Goal: Task Accomplishment & Management: Manage account settings

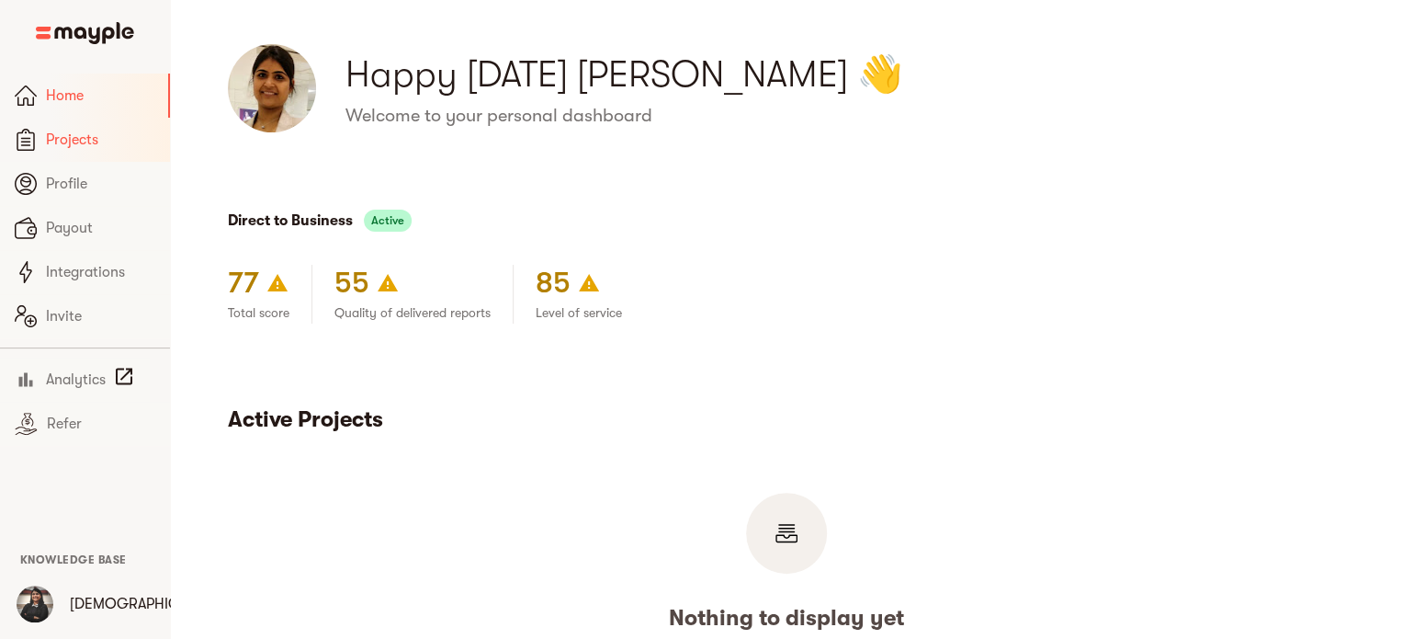
click at [98, 139] on span "Projects" at bounding box center [100, 140] width 109 height 22
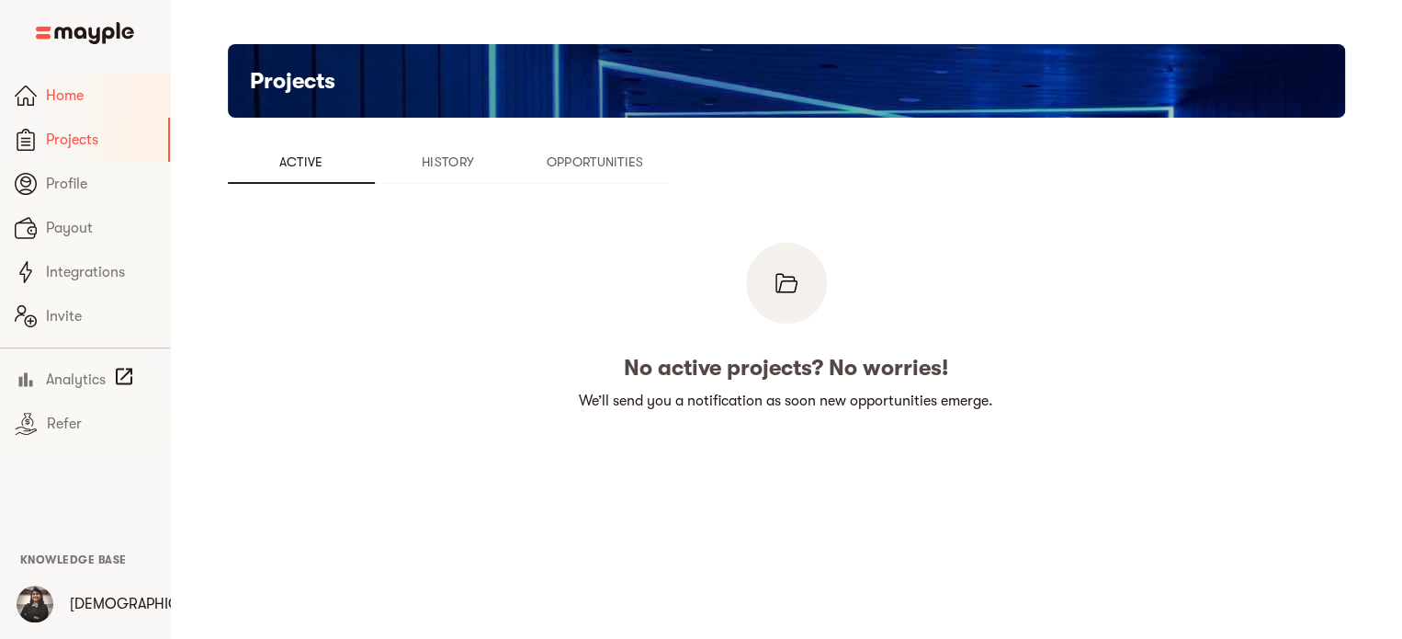
click at [68, 97] on span "Home" at bounding box center [100, 96] width 109 height 22
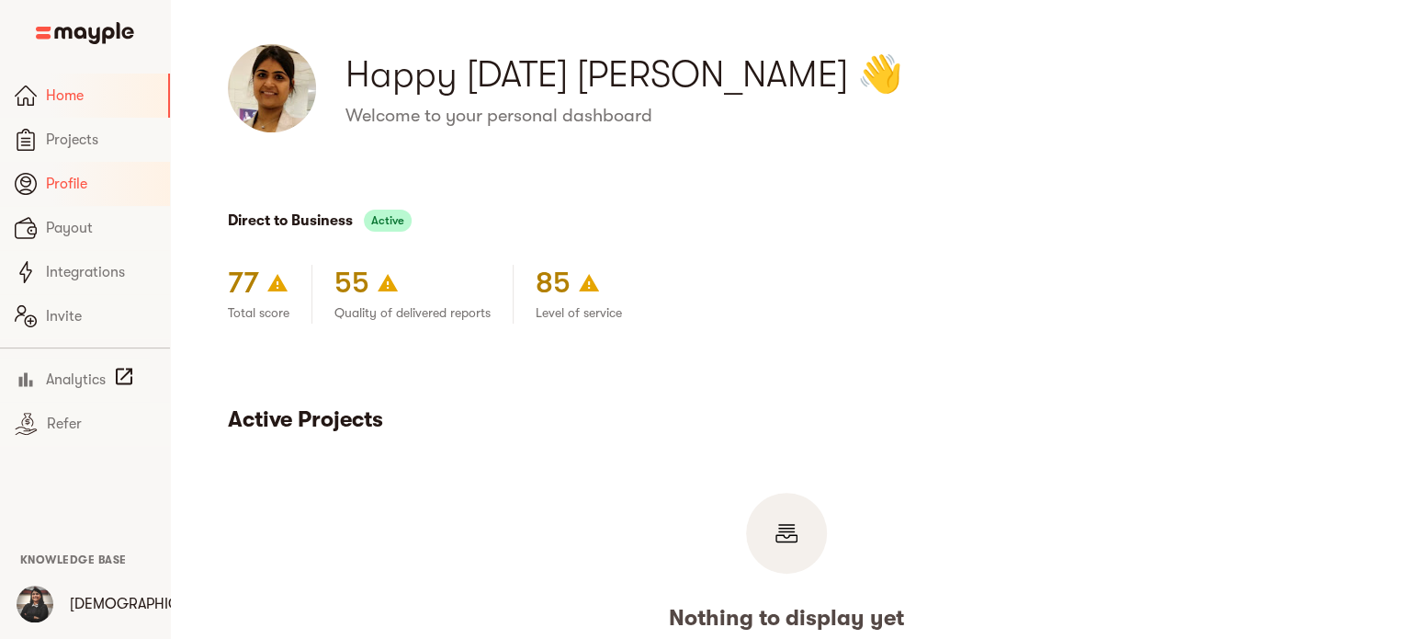
click at [62, 181] on span "Profile" at bounding box center [100, 184] width 109 height 22
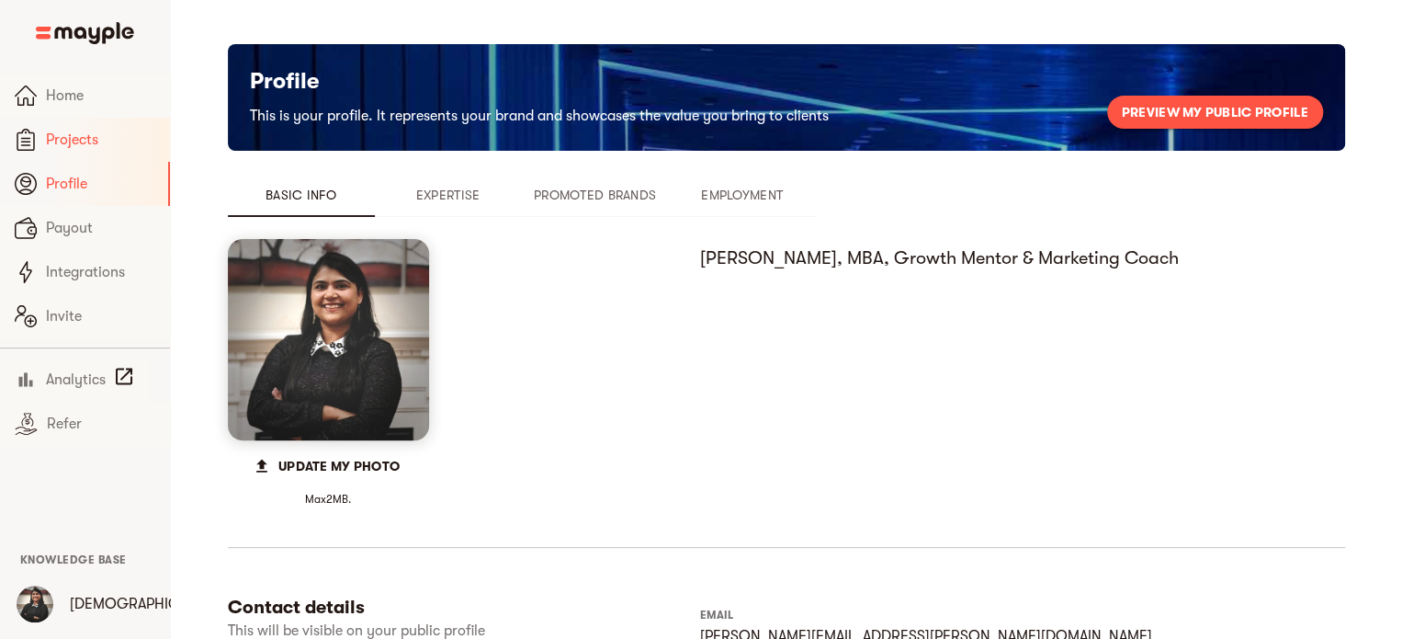
click at [70, 140] on span "Projects" at bounding box center [100, 140] width 109 height 22
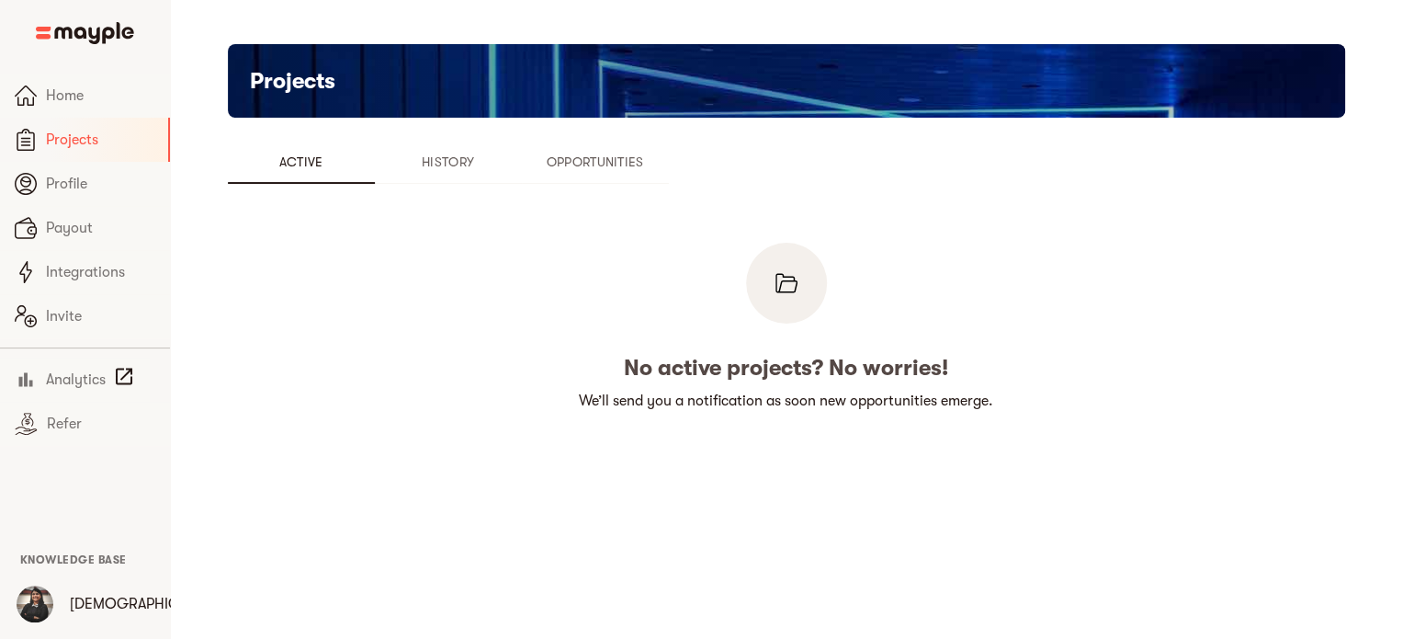
click at [453, 164] on span "History" at bounding box center [448, 162] width 125 height 22
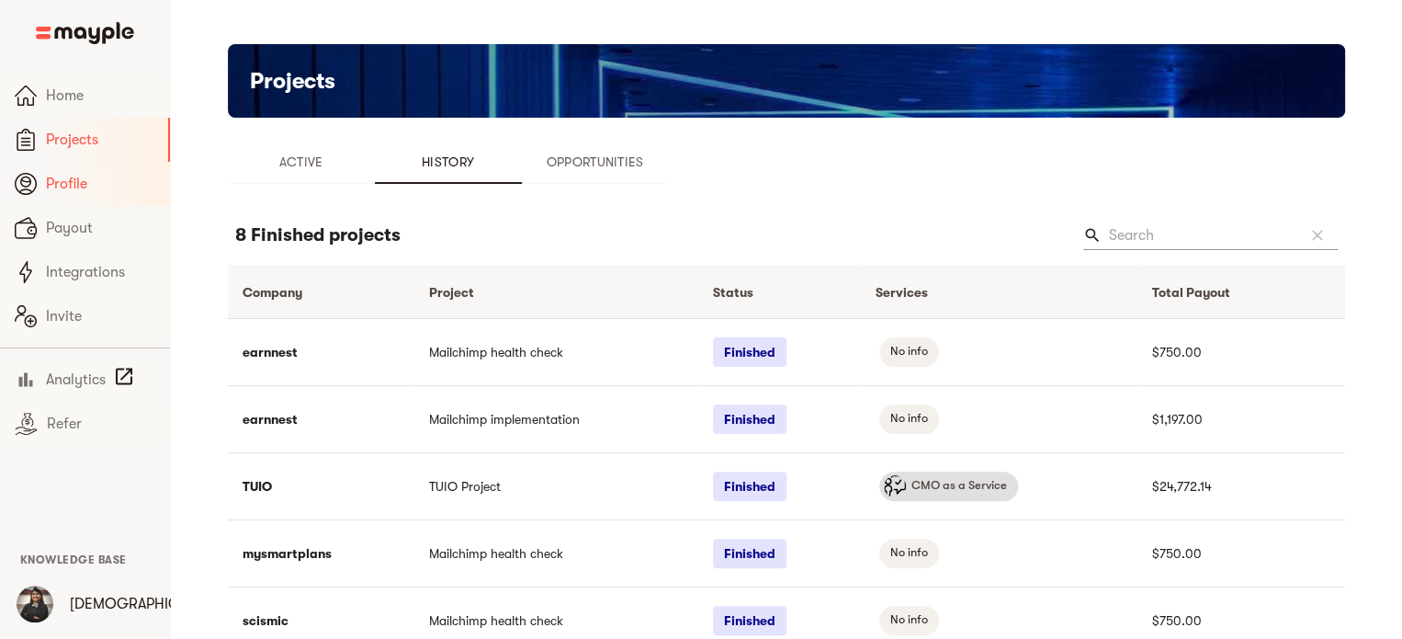
click at [81, 190] on span "Profile" at bounding box center [100, 184] width 109 height 22
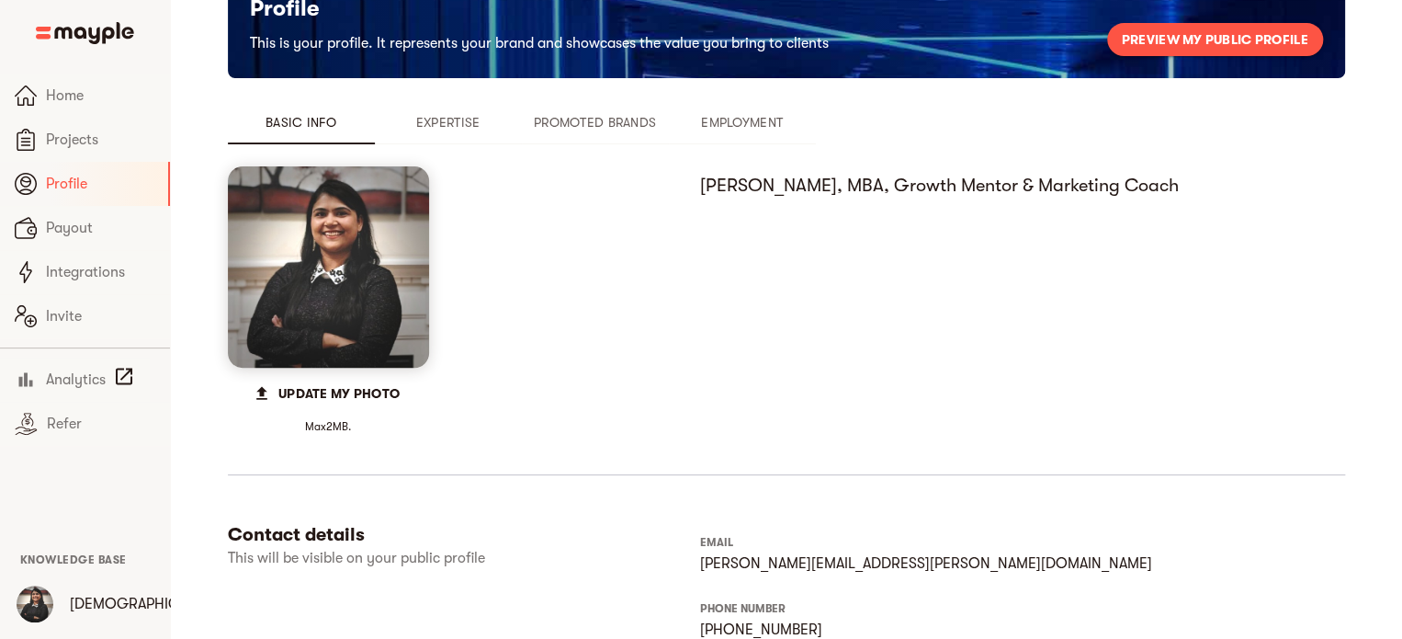
scroll to position [122, 0]
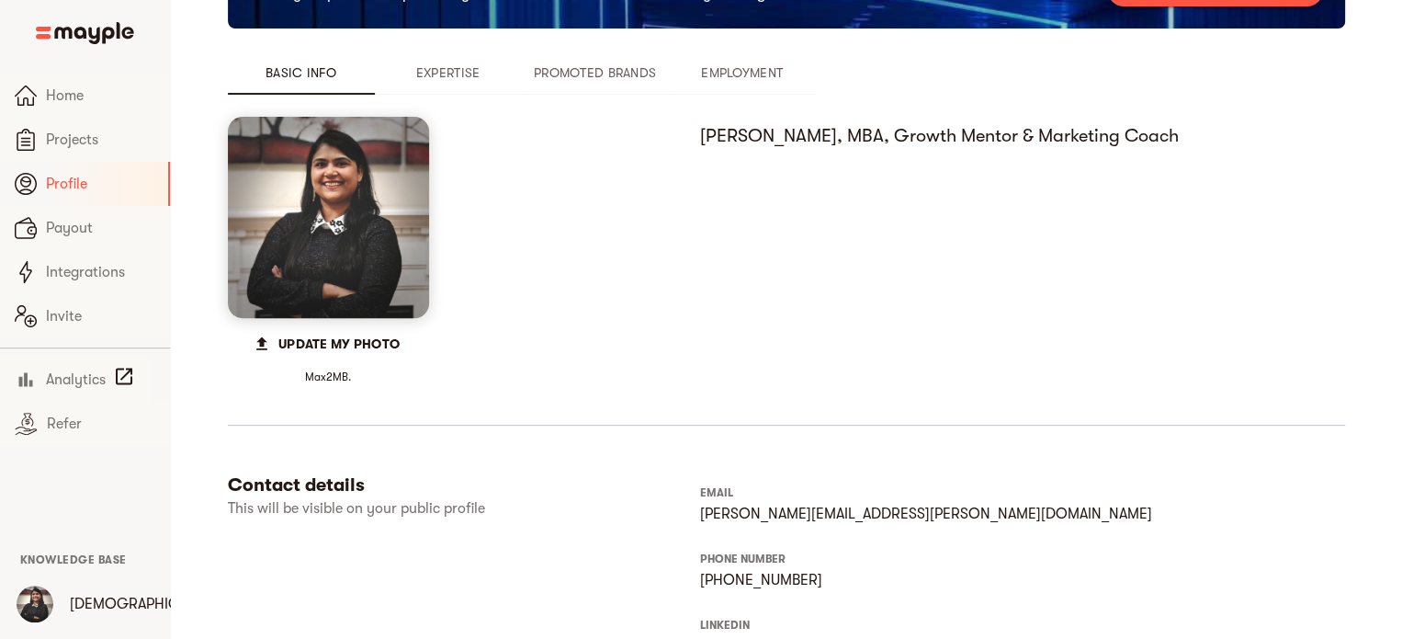
drag, startPoint x: 459, startPoint y: 57, endPoint x: 449, endPoint y: 71, distance: 17.1
click at [458, 57] on button "Expertise" at bounding box center [448, 73] width 147 height 44
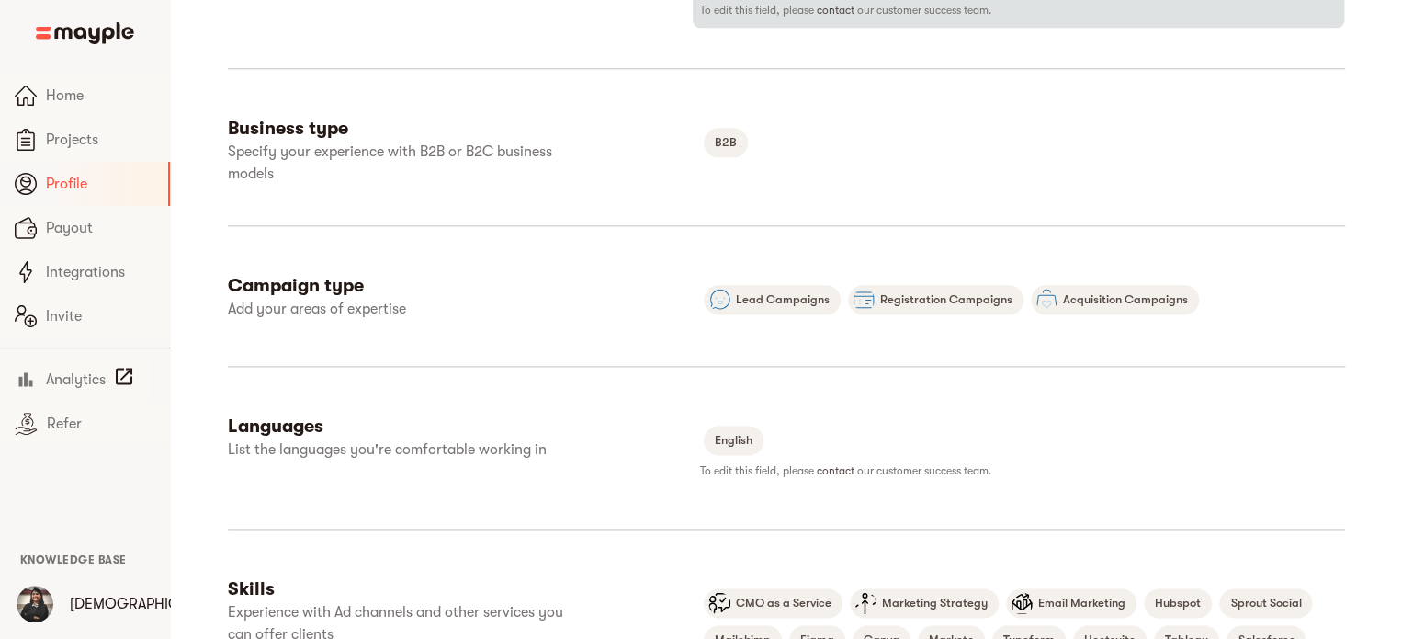
scroll to position [1102, 0]
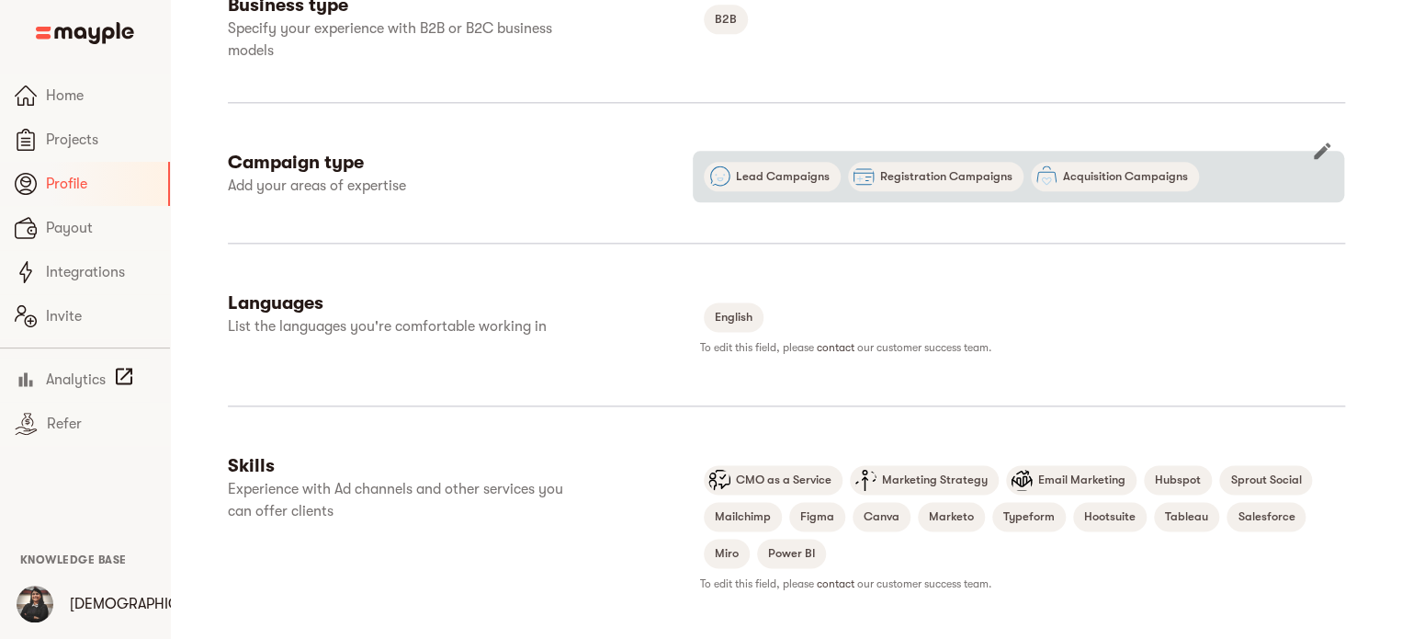
click at [1320, 153] on icon "button" at bounding box center [1322, 150] width 17 height 17
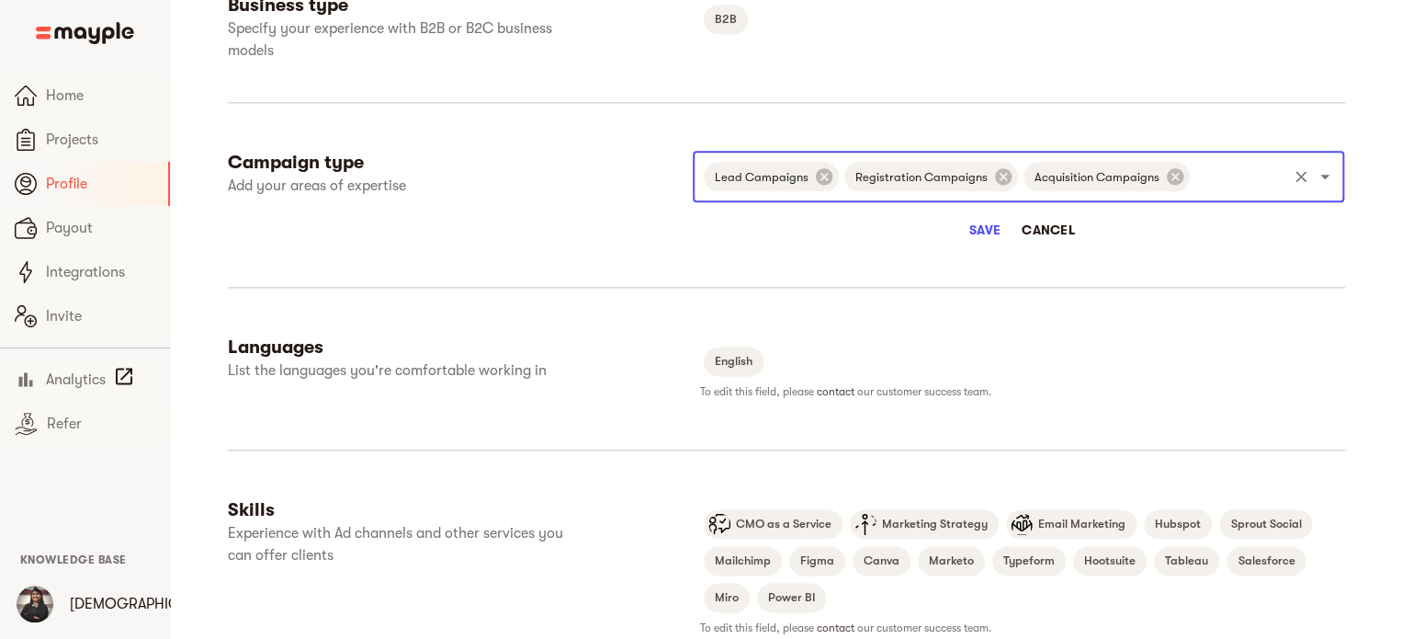
click at [1330, 174] on icon "Open" at bounding box center [1325, 176] width 22 height 22
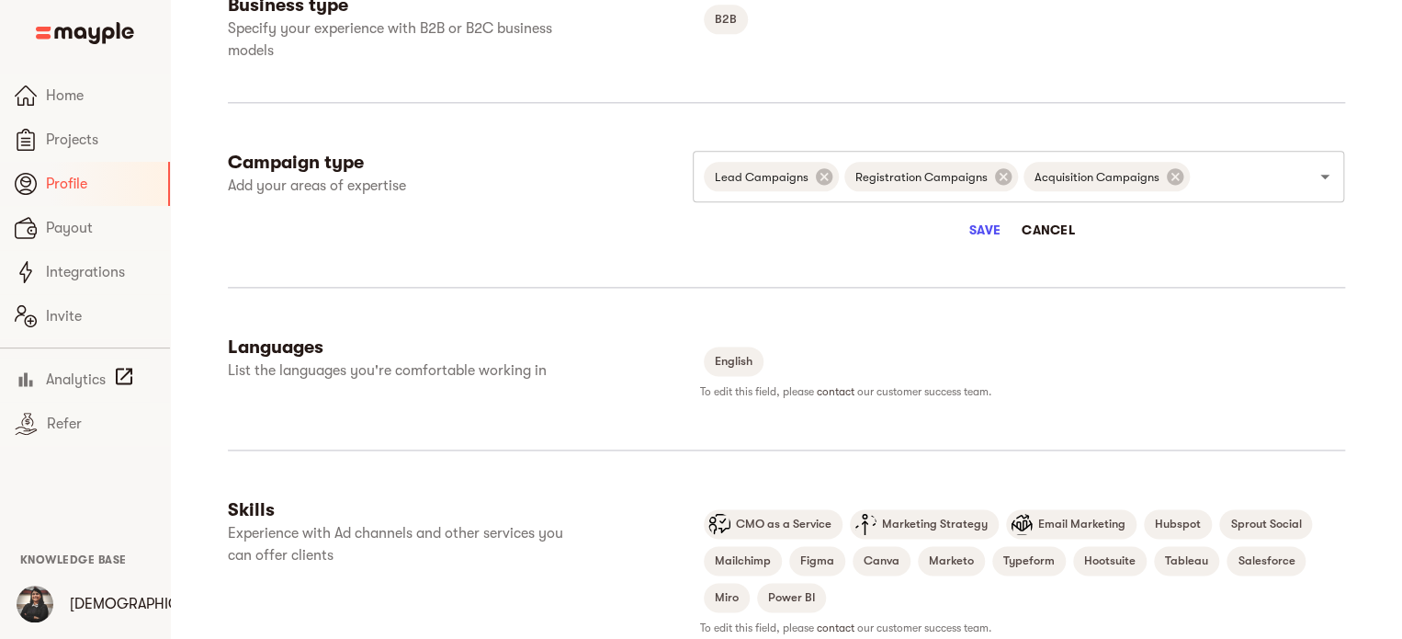
click at [1037, 223] on span "Cancel" at bounding box center [1048, 230] width 53 height 22
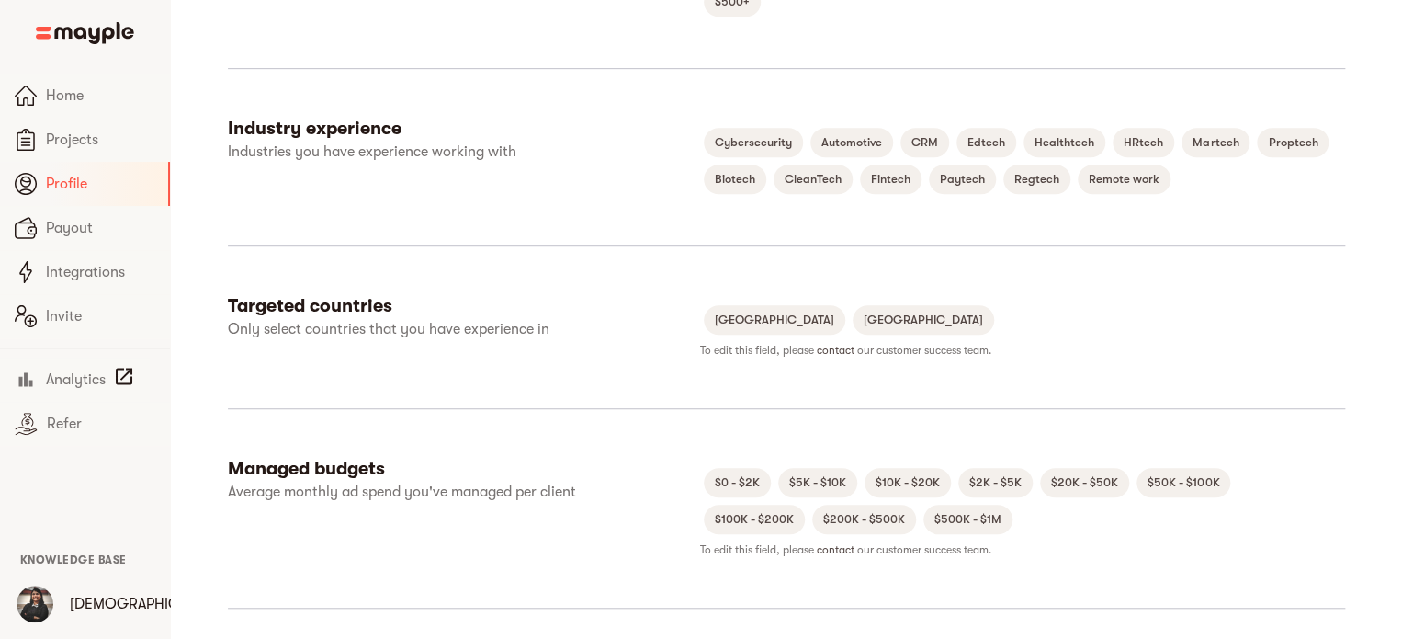
scroll to position [0, 0]
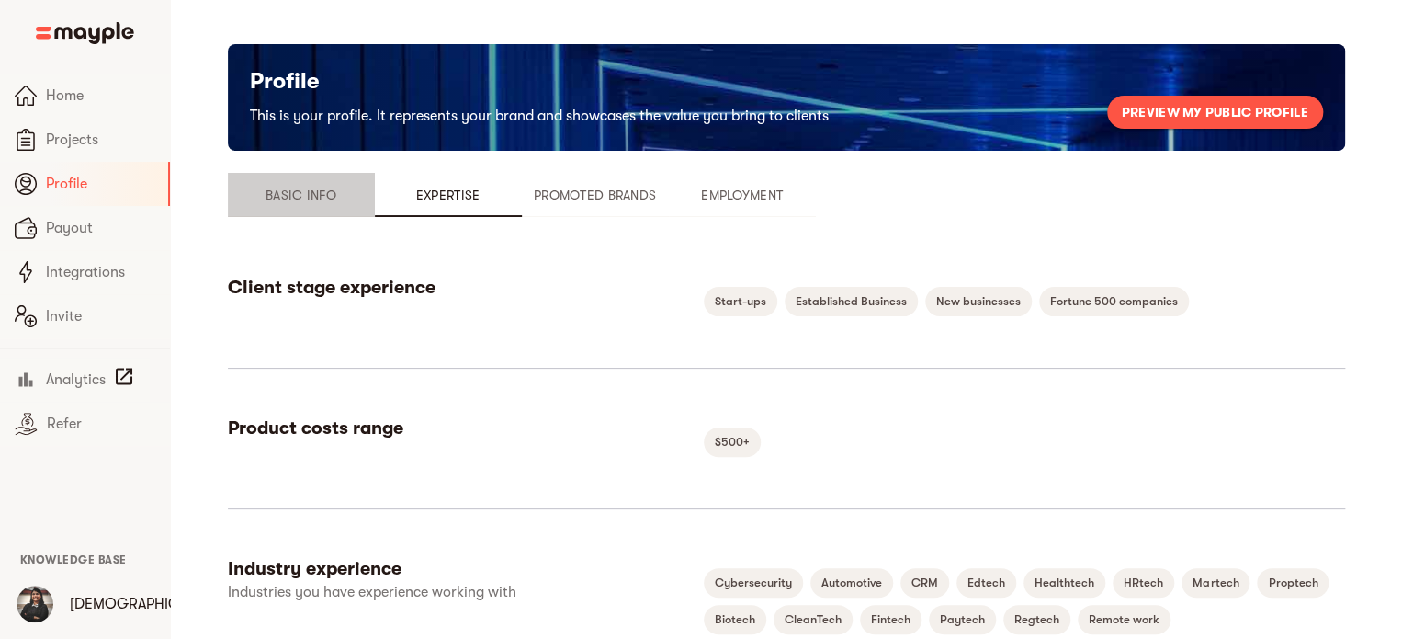
click at [322, 188] on span "Basic Info" at bounding box center [301, 195] width 125 height 22
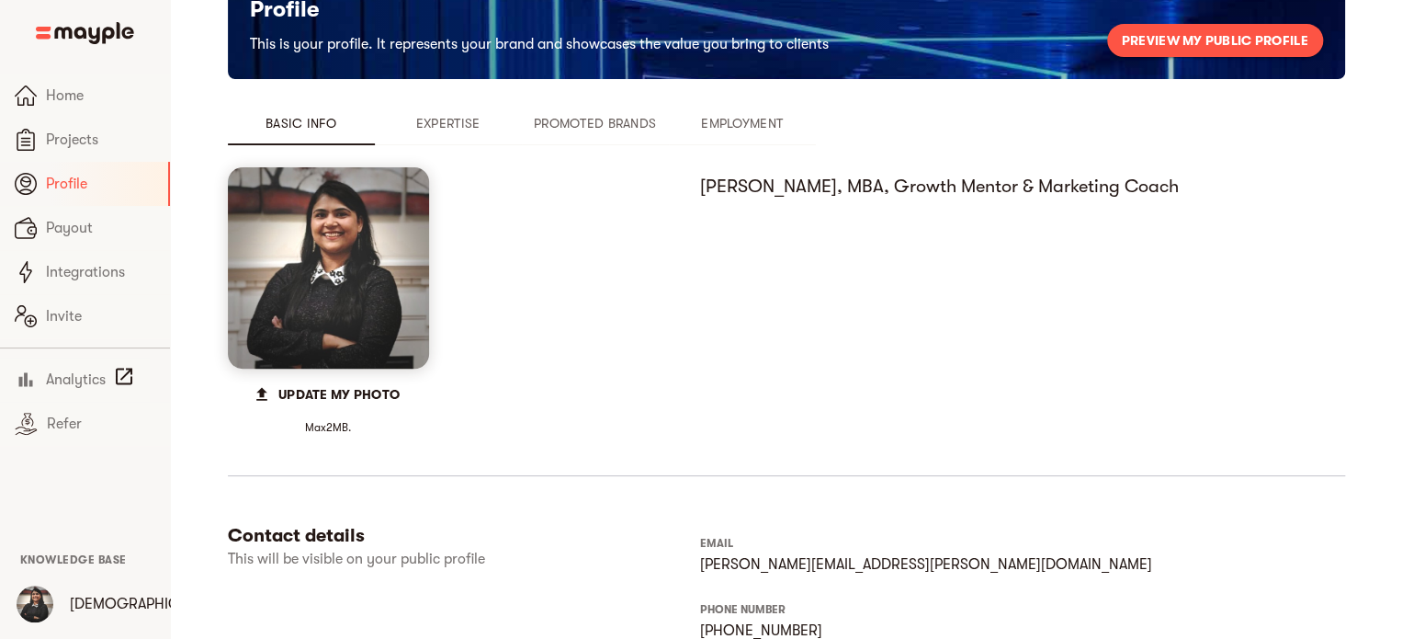
scroll to position [122, 0]
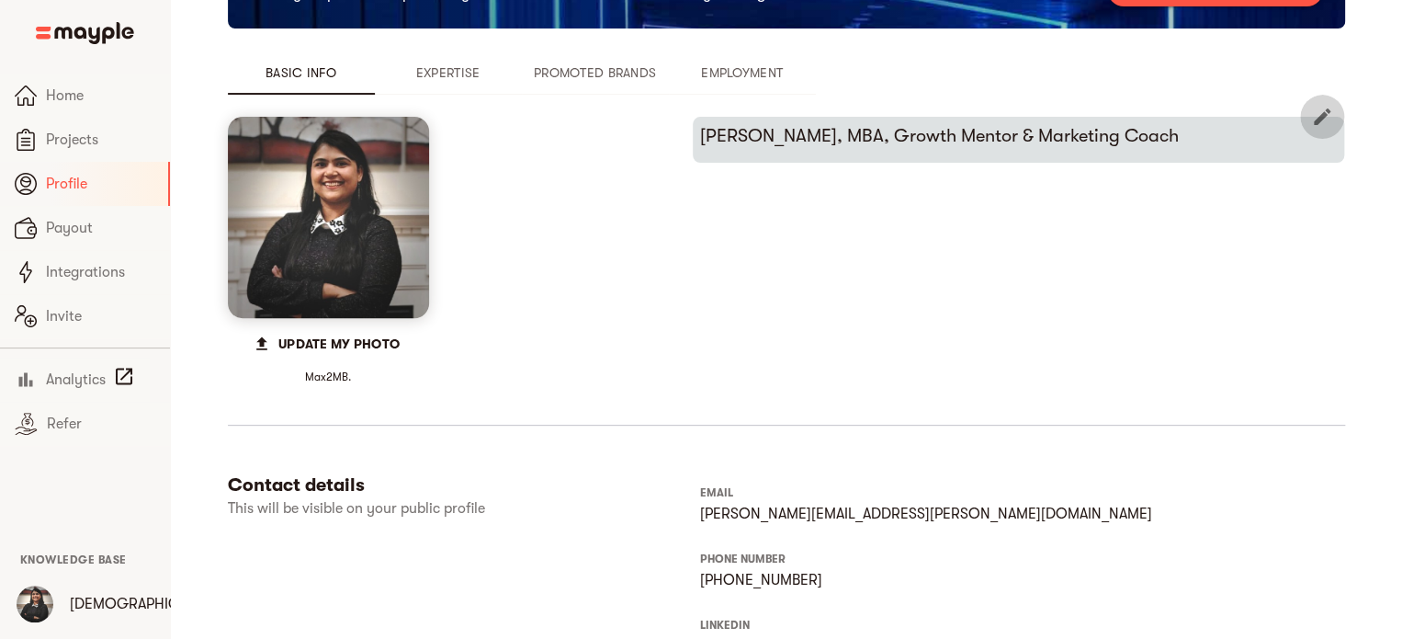
click at [1321, 112] on icon "button" at bounding box center [1322, 117] width 22 height 22
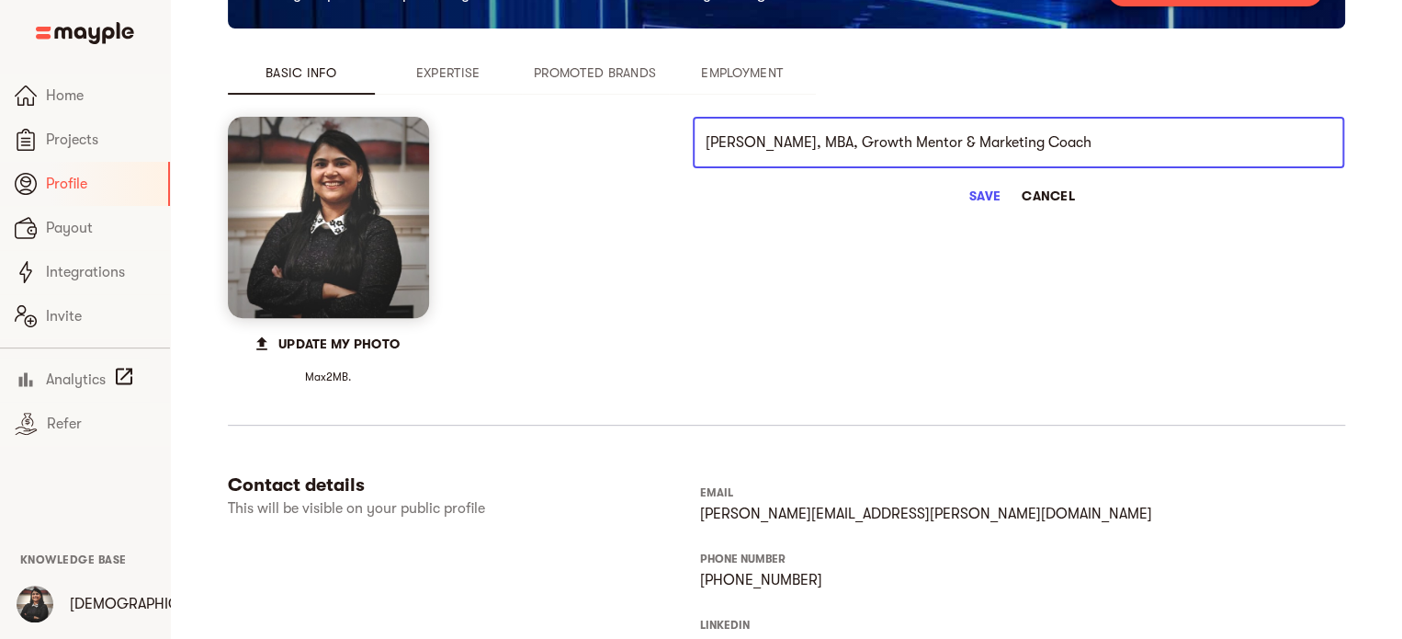
click at [831, 137] on input "Jahnavi Ray, MBA, Growth Mentor & Marketing Coach" at bounding box center [1018, 142] width 651 height 51
type input "Jahnavi Ray, MBA, fCMO, Growth Mentor & Marketing Coach"
click at [978, 190] on span "Save" at bounding box center [985, 196] width 44 height 22
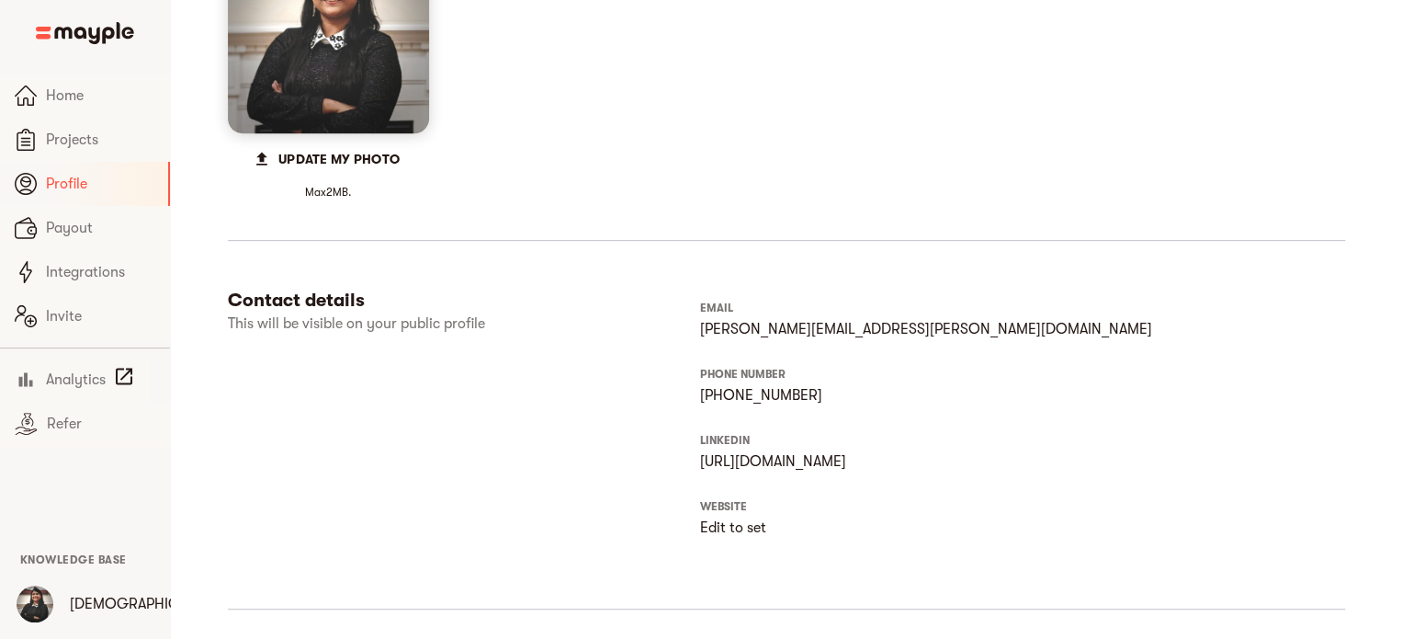
scroll to position [367, 0]
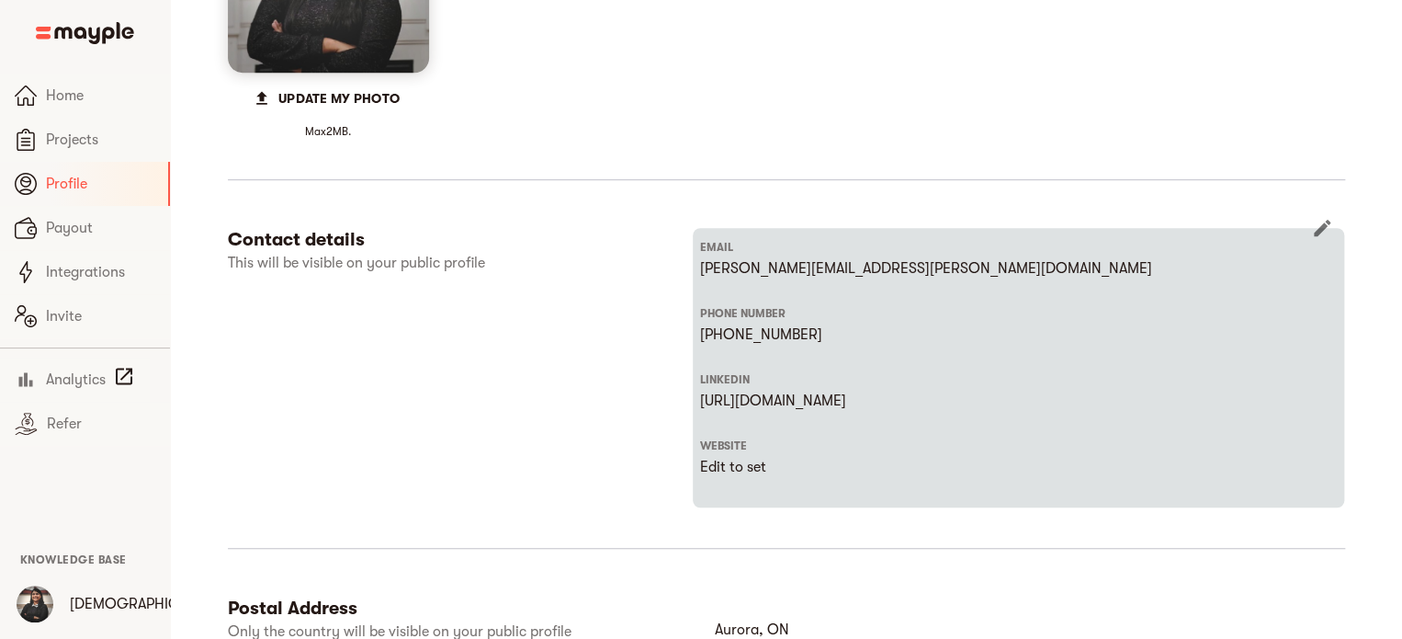
click at [944, 402] on p "https://www.linkedin.com/in/jahnaviray" at bounding box center [1018, 401] width 637 height 22
click at [1323, 227] on icon "button" at bounding box center [1322, 228] width 17 height 17
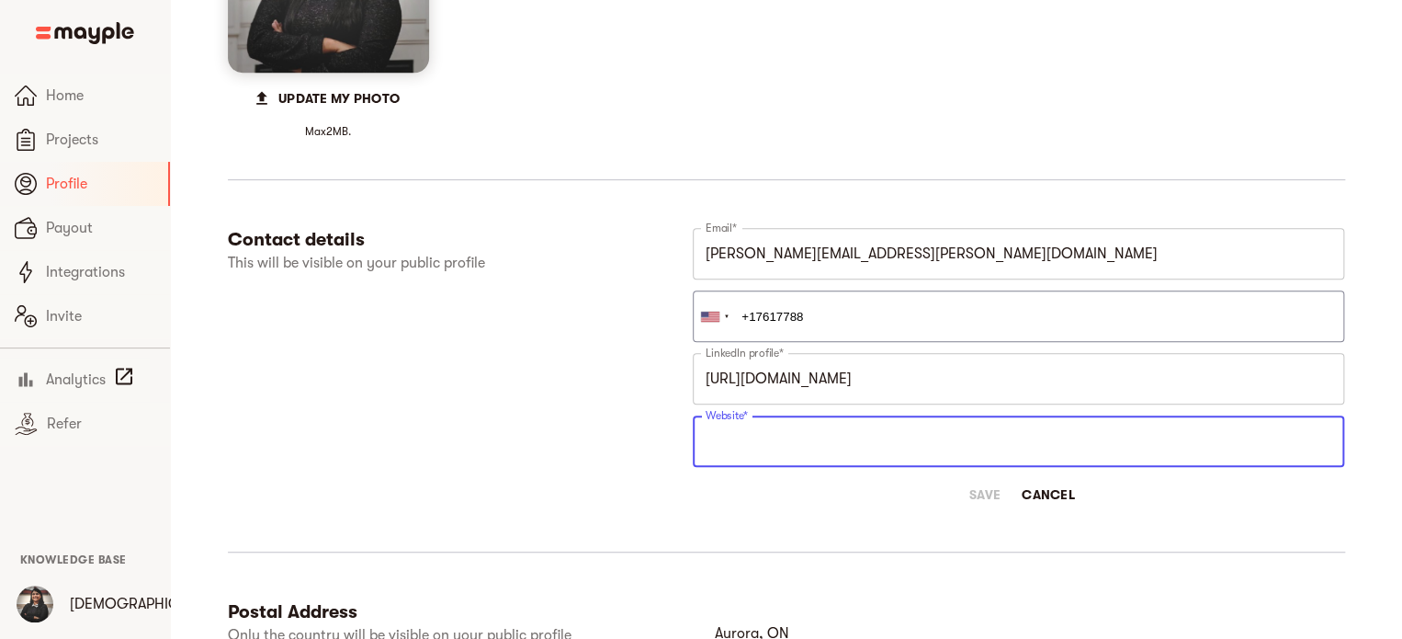
click at [816, 443] on input "text" at bounding box center [1018, 440] width 651 height 51
type input "https://www.jahnaviray.com"
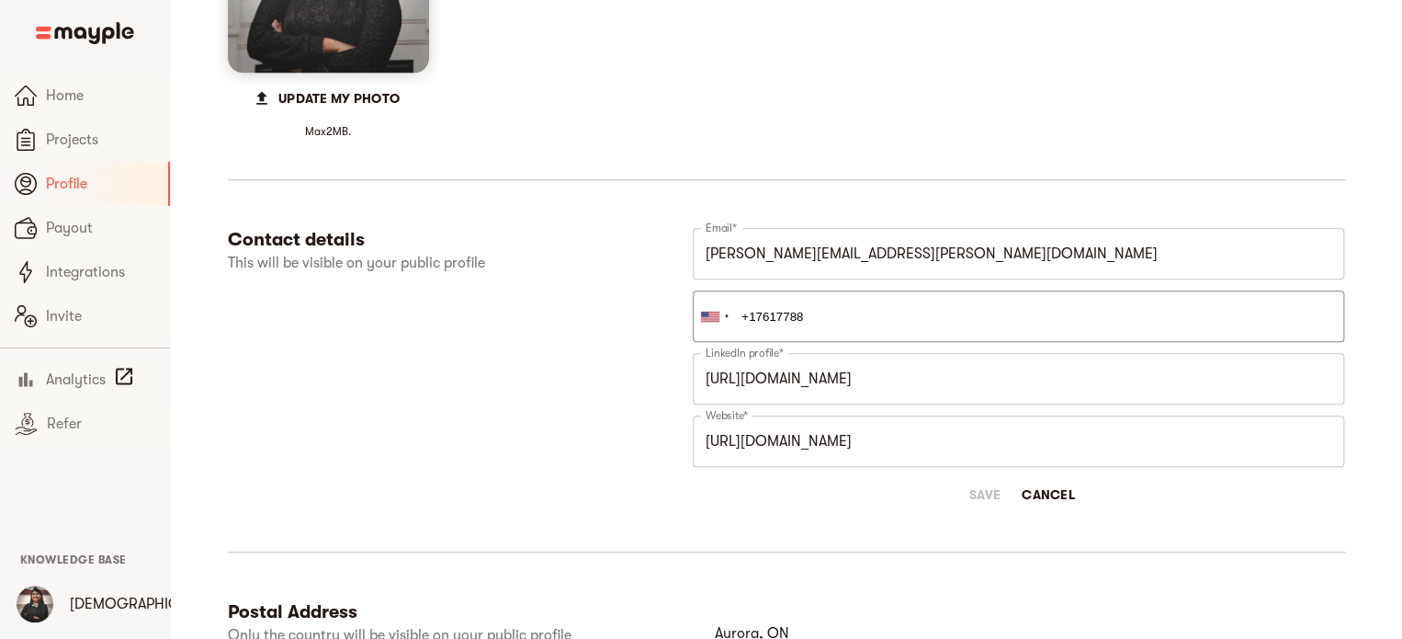
click at [950, 525] on div "Contact details This will be visible on your public profile Email* jahnavi.ray@…" at bounding box center [786, 395] width 1117 height 335
click at [1133, 526] on div "Contact details This will be visible on your public profile Email* jahnavi.ray@…" at bounding box center [786, 395] width 1117 height 335
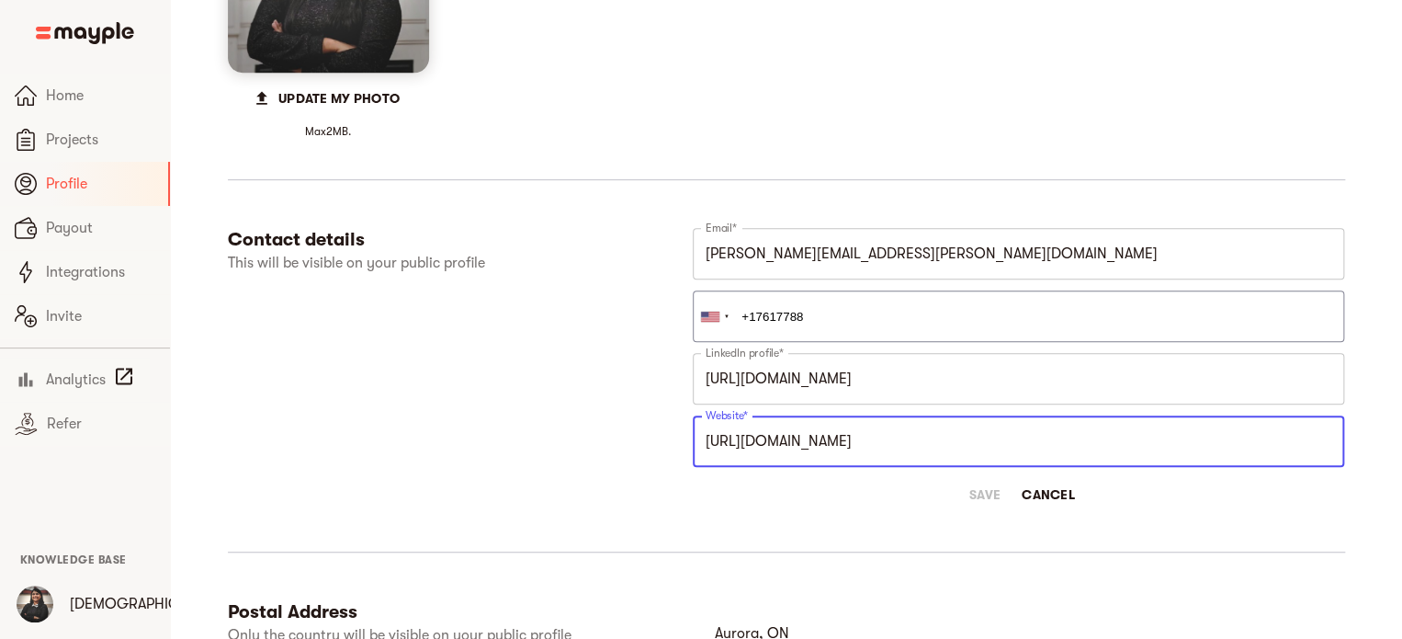
click at [907, 446] on input "https://www.jahnaviray.com" at bounding box center [1018, 440] width 651 height 51
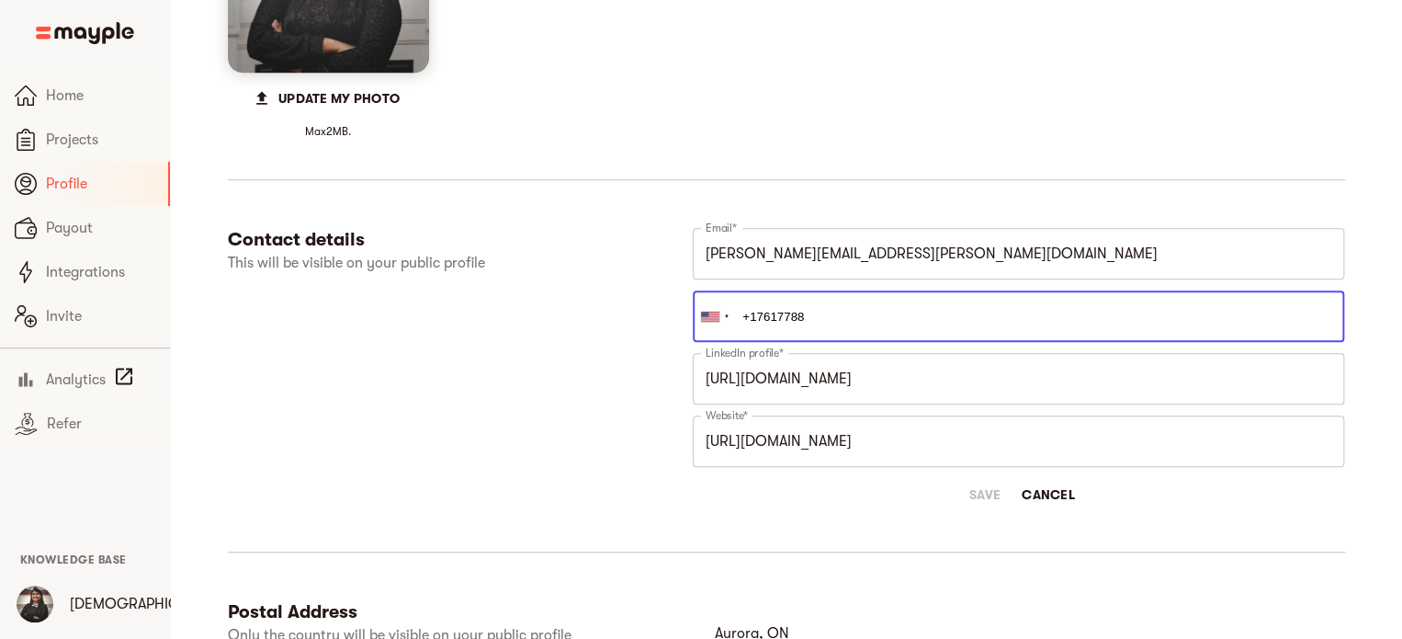
click at [823, 308] on input "+17617788" at bounding box center [1018, 315] width 651 height 51
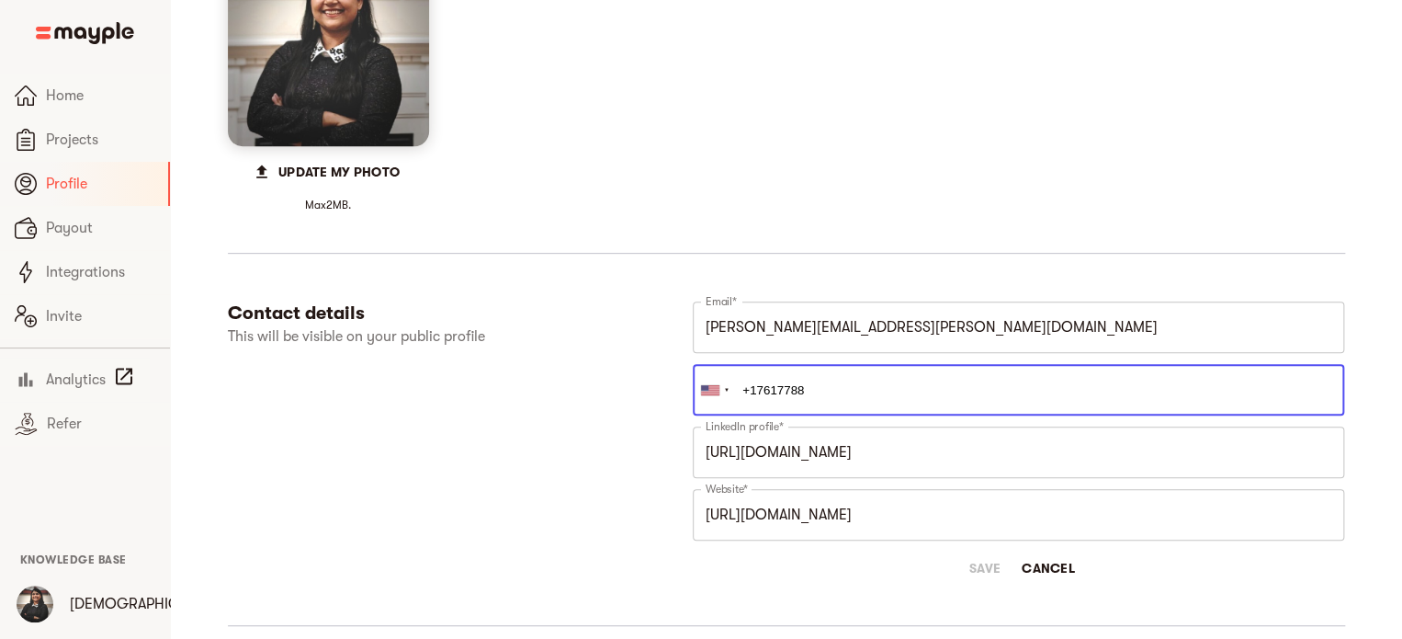
scroll to position [244, 0]
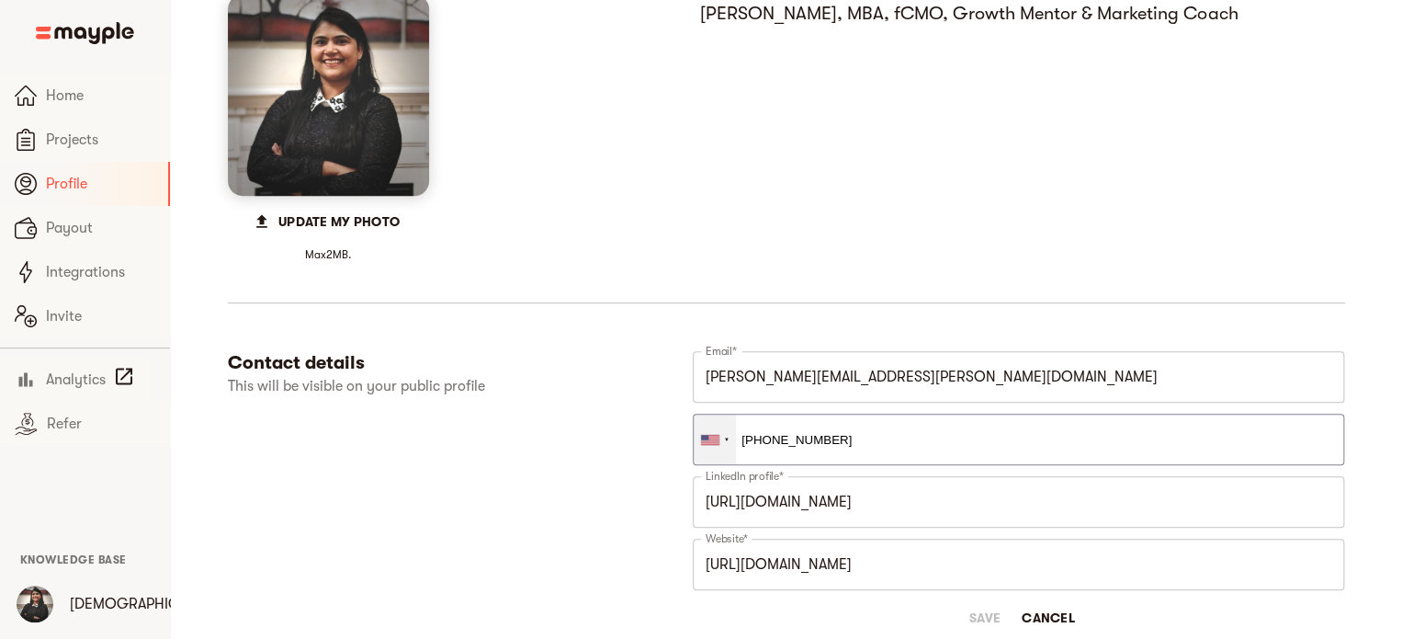
click at [709, 443] on div at bounding box center [710, 440] width 18 height 10
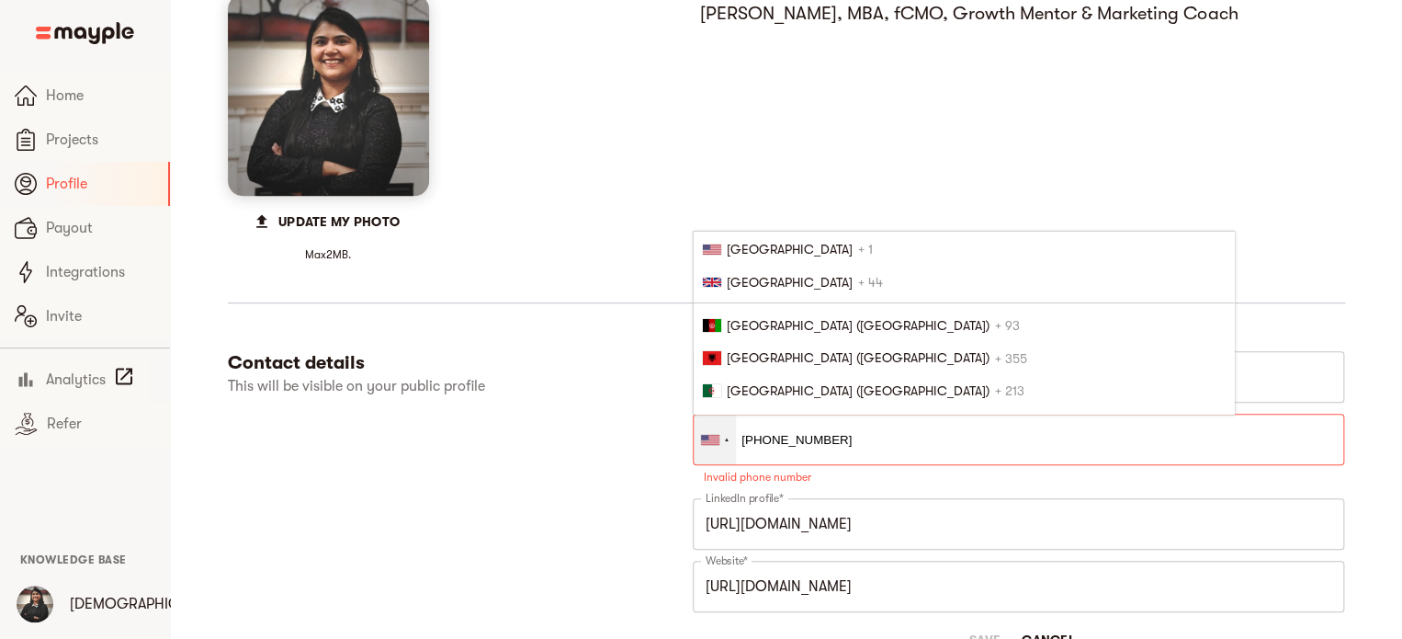
scroll to position [1112, 0]
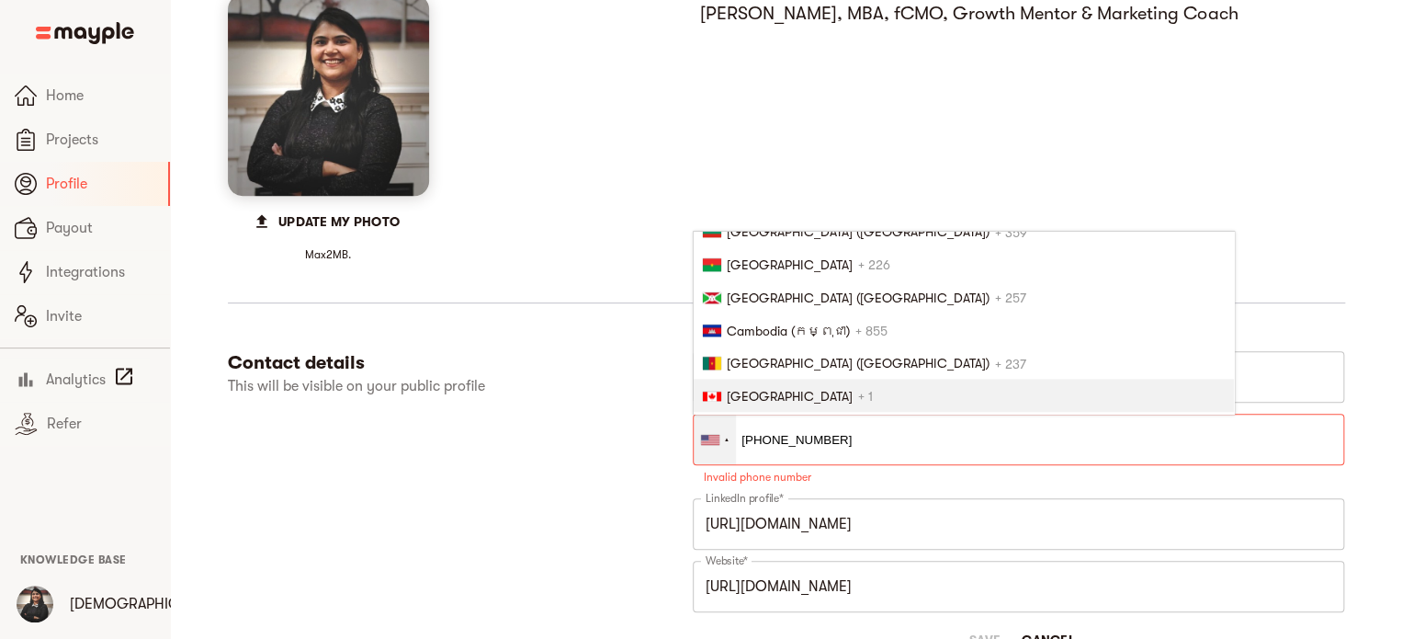
click at [739, 389] on span "[GEOGRAPHIC_DATA]" at bounding box center [790, 396] width 126 height 15
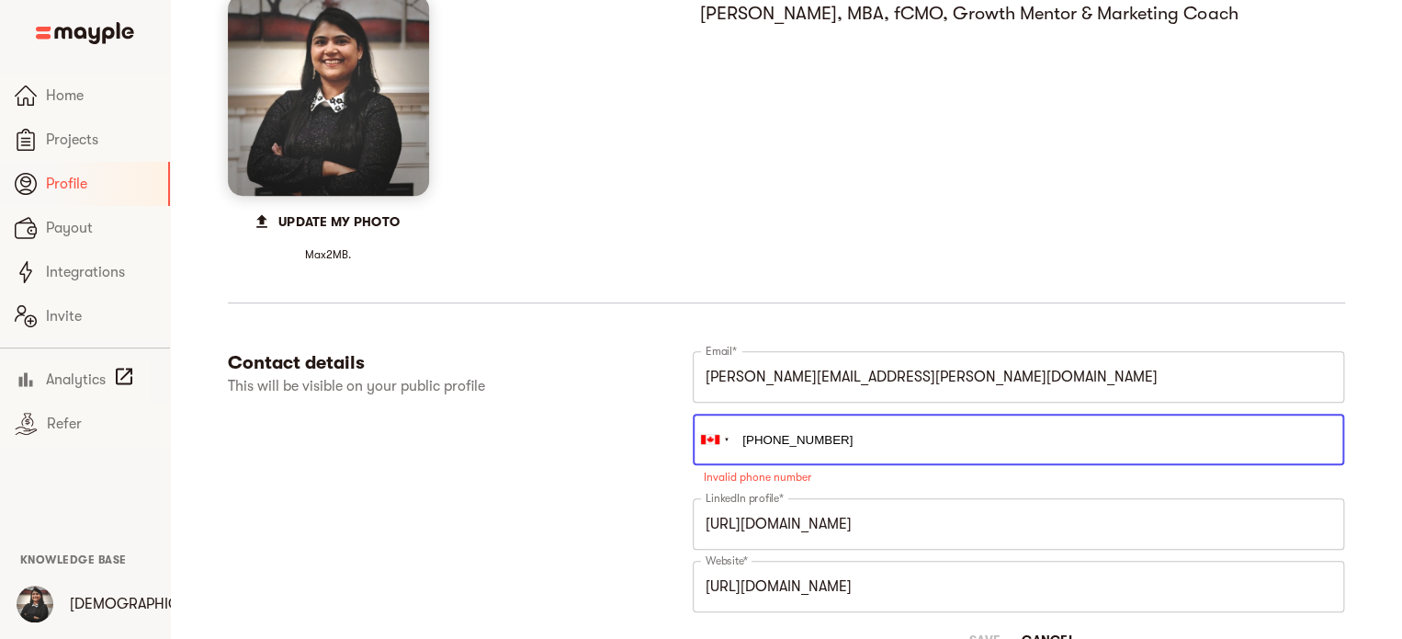
click at [761, 436] on input "+1 7617788" at bounding box center [1018, 438] width 651 height 51
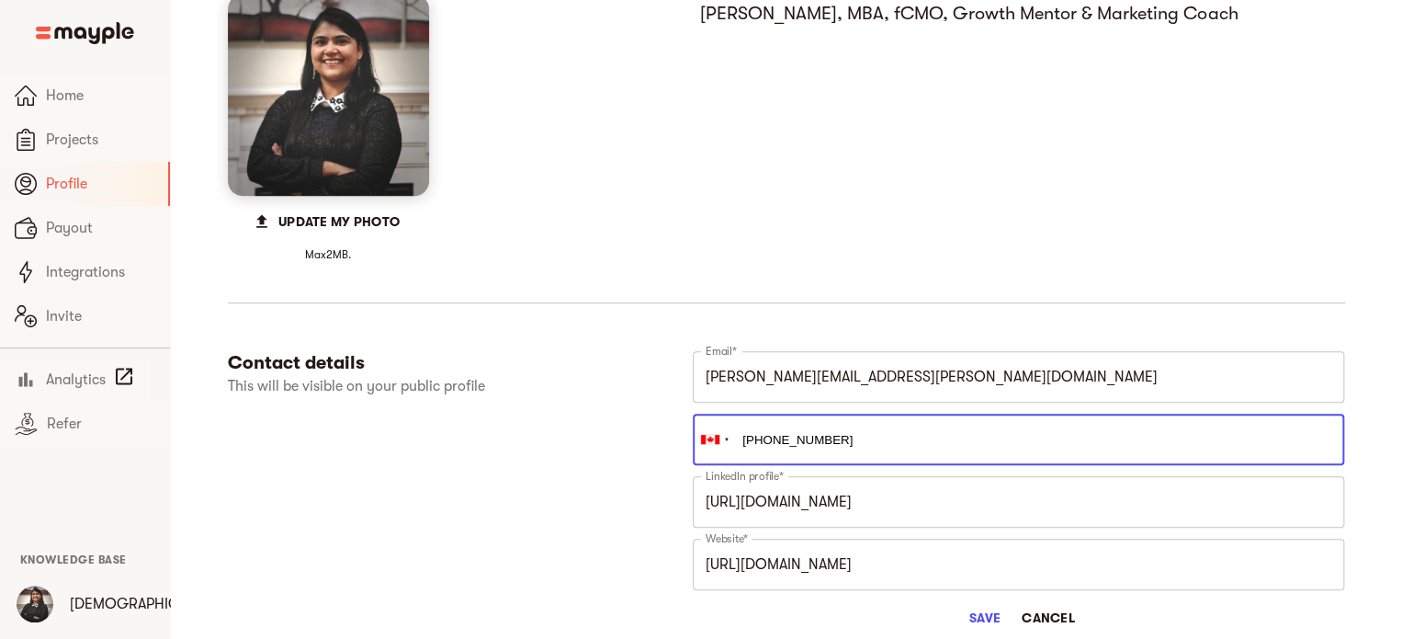
scroll to position [367, 0]
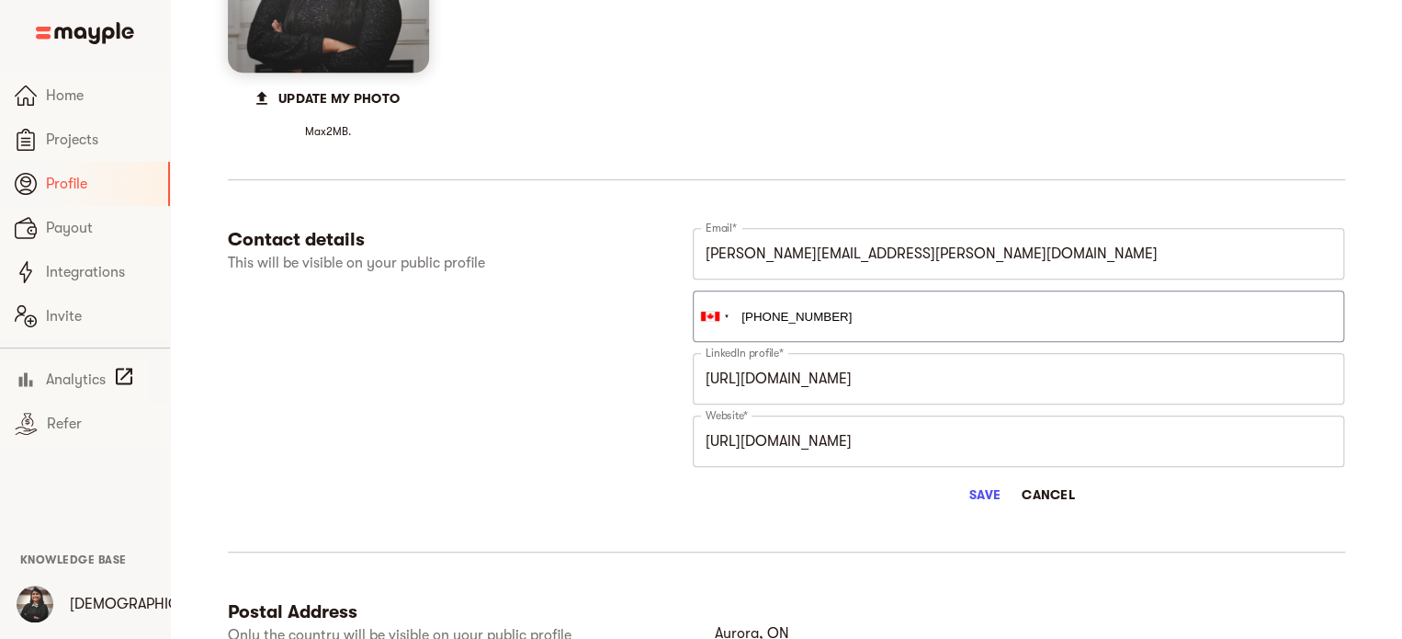
type input "+1 647-761-7788"
click at [976, 497] on span "Save" at bounding box center [985, 494] width 44 height 22
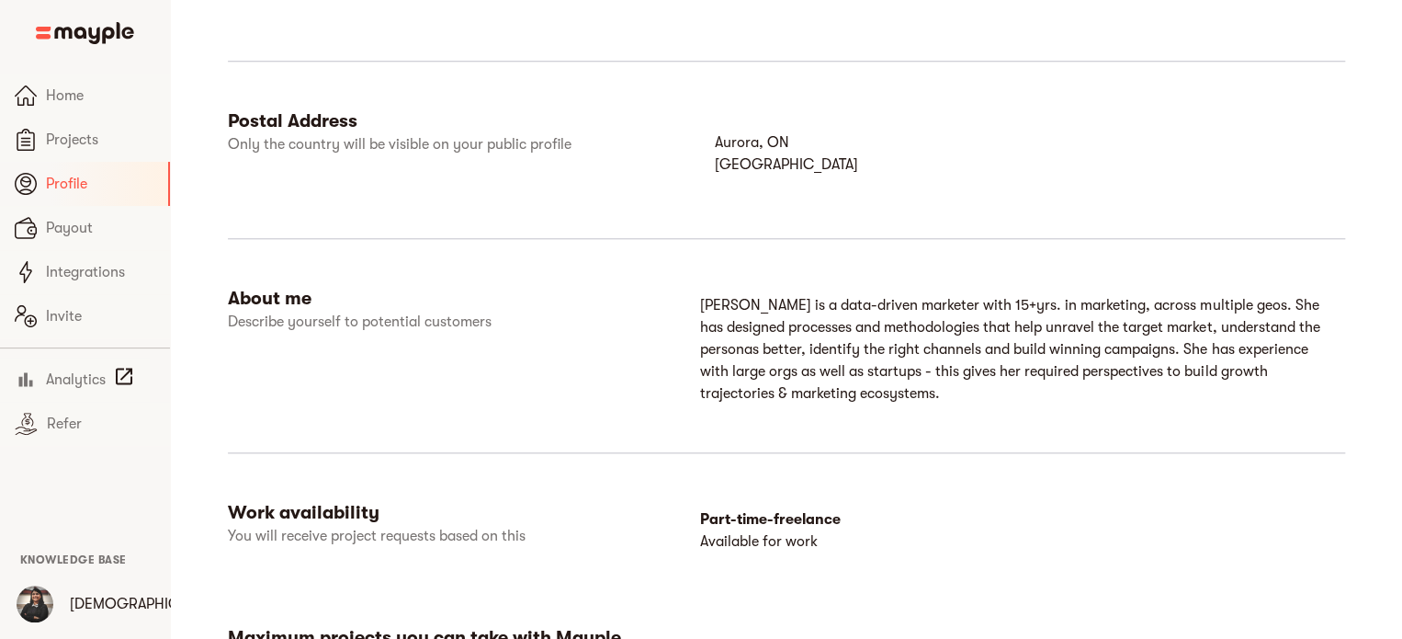
scroll to position [857, 0]
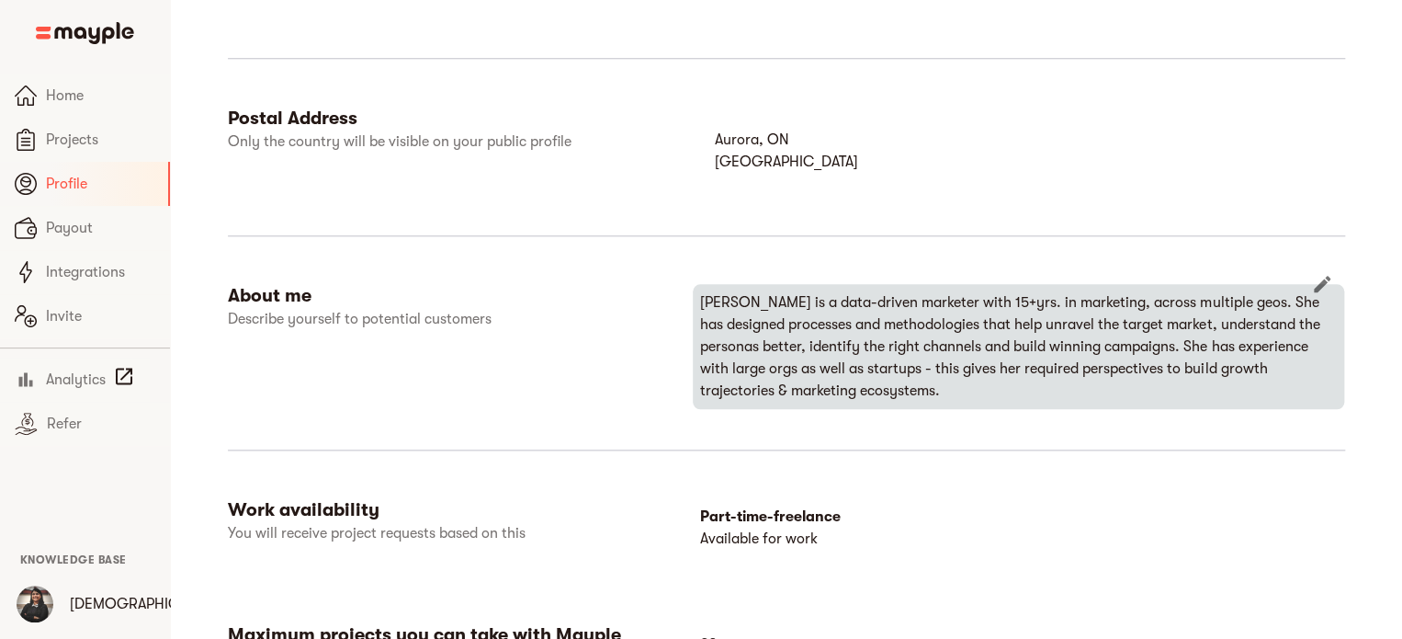
click at [928, 374] on p "Jahnavi is a data-driven marketer with 15+yrs. in marketing, across multiple ge…" at bounding box center [1018, 346] width 637 height 110
click at [1312, 285] on icon "button" at bounding box center [1322, 284] width 22 height 22
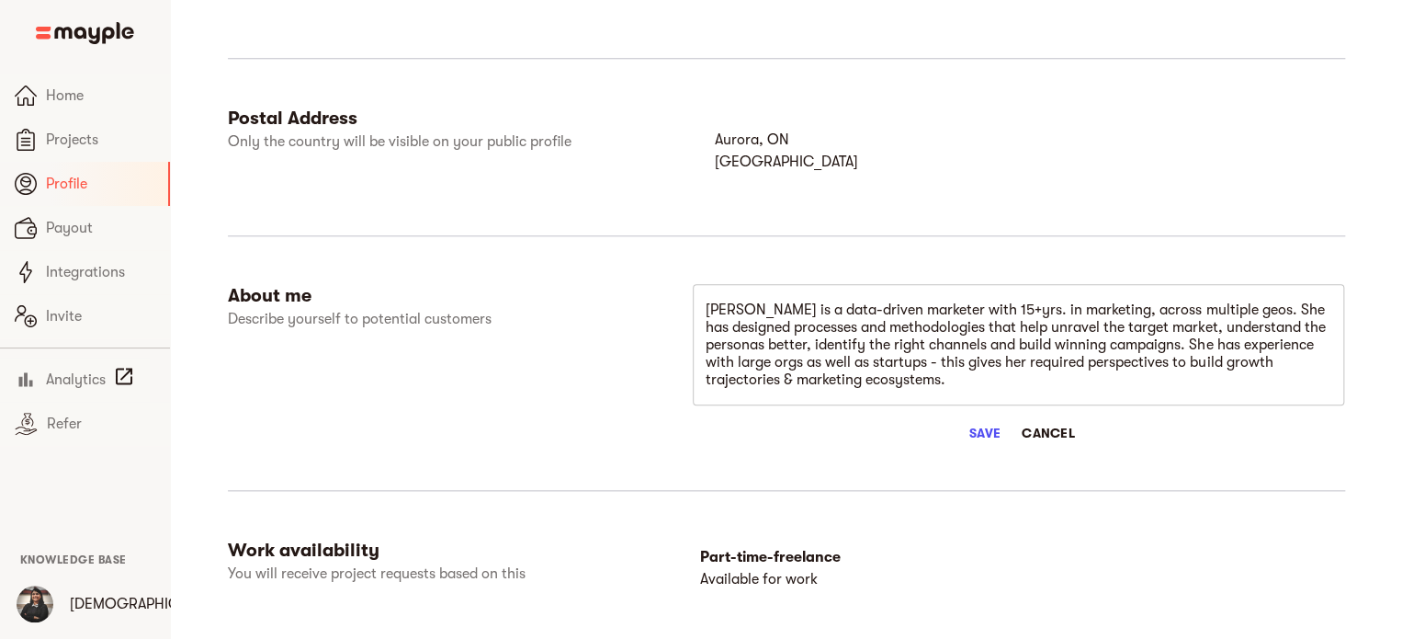
click at [973, 393] on div "Jahnavi is a data-driven marketer with 15+yrs. in marketing, across multiple ge…" at bounding box center [1018, 344] width 651 height 121
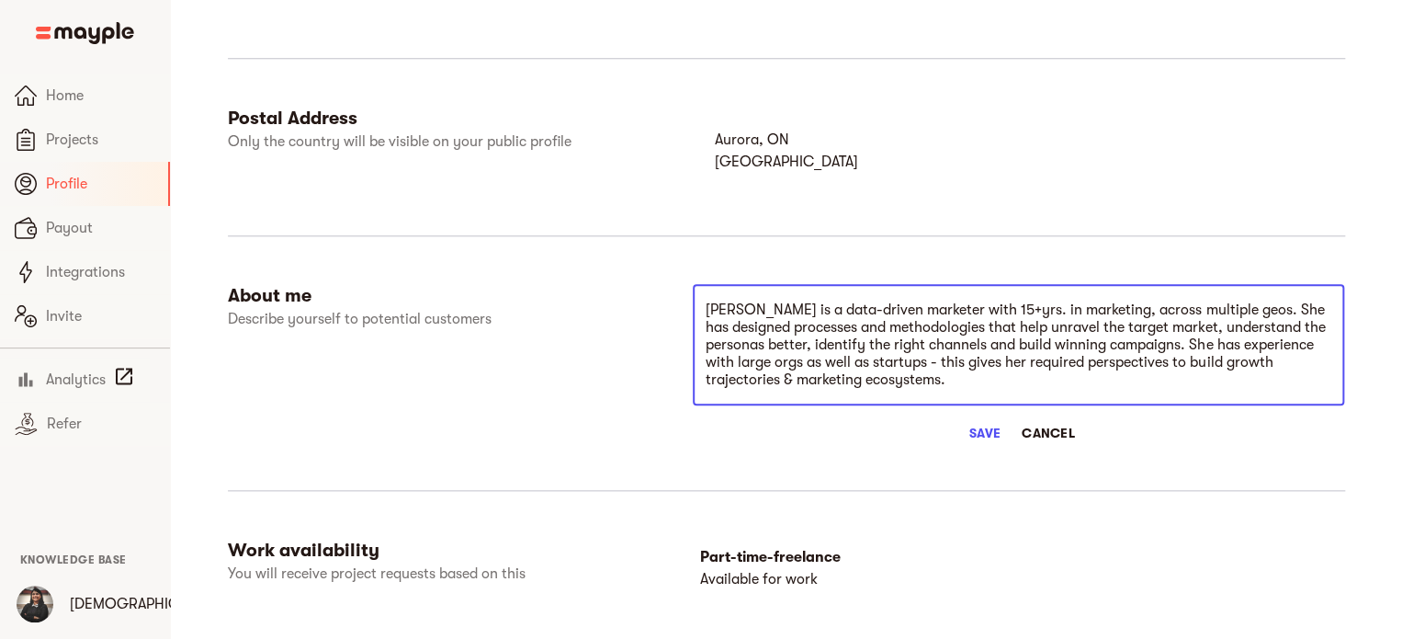
click at [1005, 388] on textarea "Jahnavi is a data-driven marketer with 15+yrs. in marketing, across multiple ge…" at bounding box center [1019, 344] width 626 height 87
drag, startPoint x: 974, startPoint y: 382, endPoint x: 926, endPoint y: 379, distance: 47.9
click at [926, 379] on textarea "Jahnavi is a data-driven marketer with 15+yrs. in marketing, across multiple ge…" at bounding box center [1019, 344] width 626 height 87
type textarea "Jahnavi is a data-driven marketer with 15+yrs. in marketing, across multiple ge…"
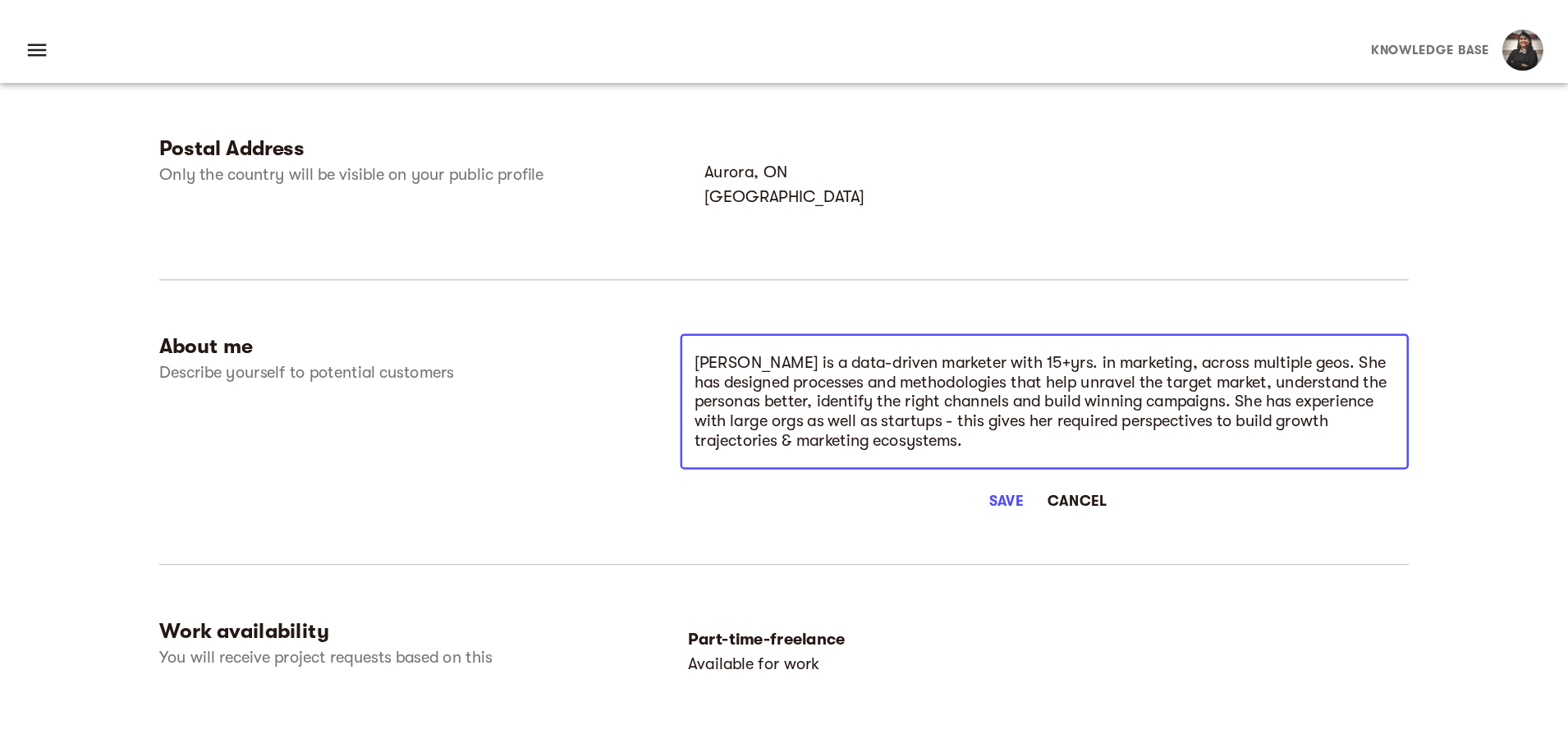
scroll to position [729, 0]
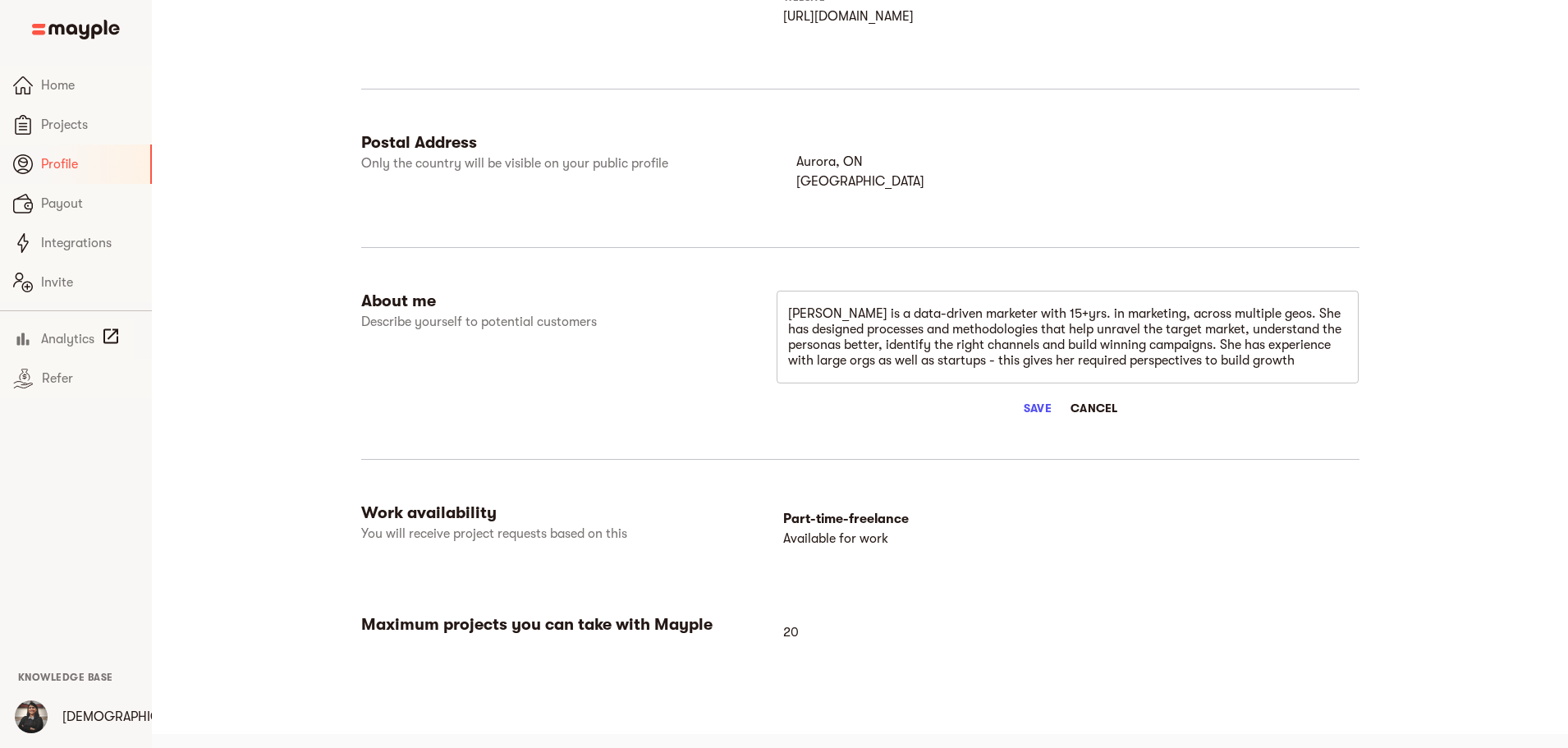
click at [884, 314] on textarea "Jahnavi is a data-driven marketer with 15+yrs. in marketing, across multiple ge…" at bounding box center [1068, 338] width 559 height 63
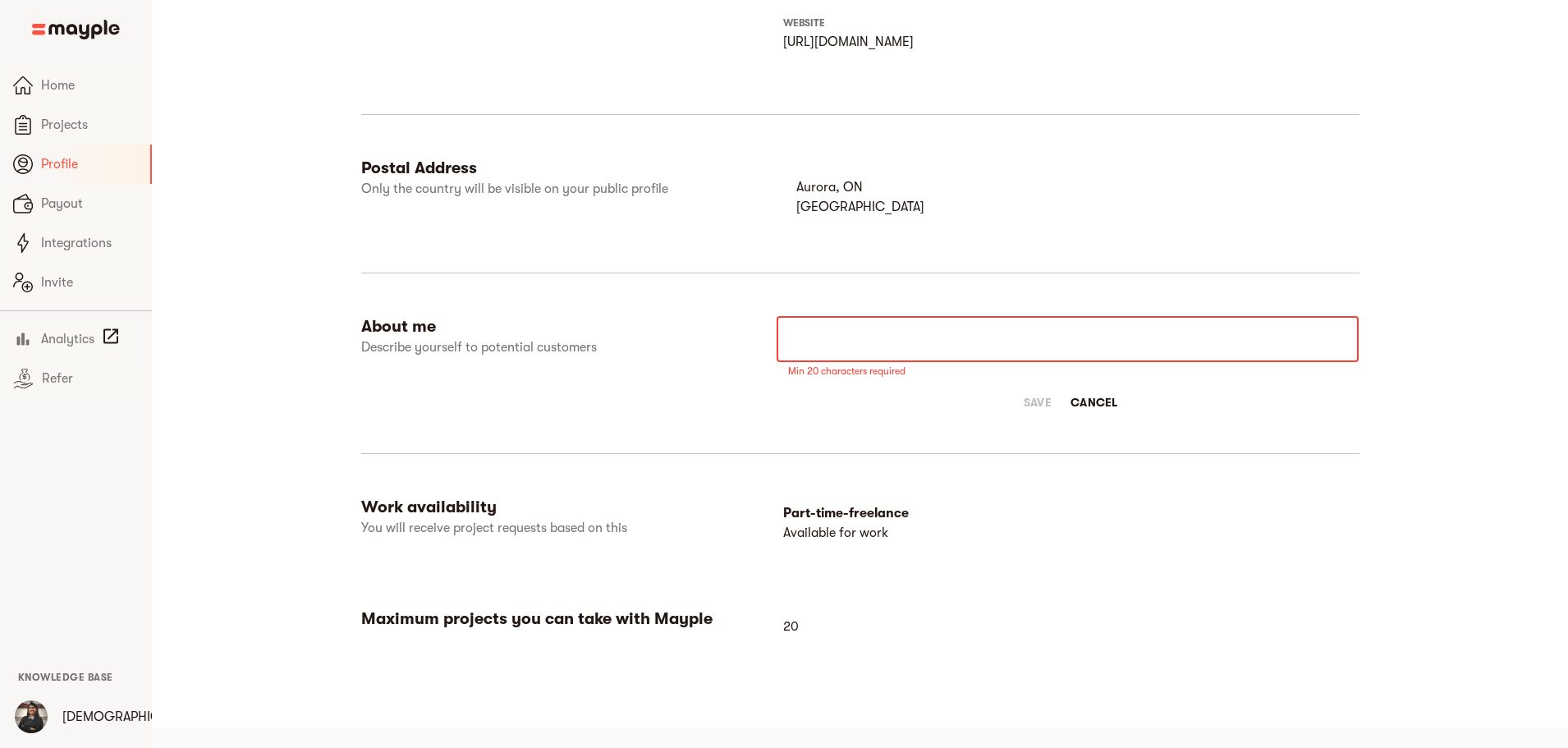
scroll to position [703, 0]
paste textarea "Jahnavi is a growth strategist with 15+ years in B2B marketing, driving 200% Yo…"
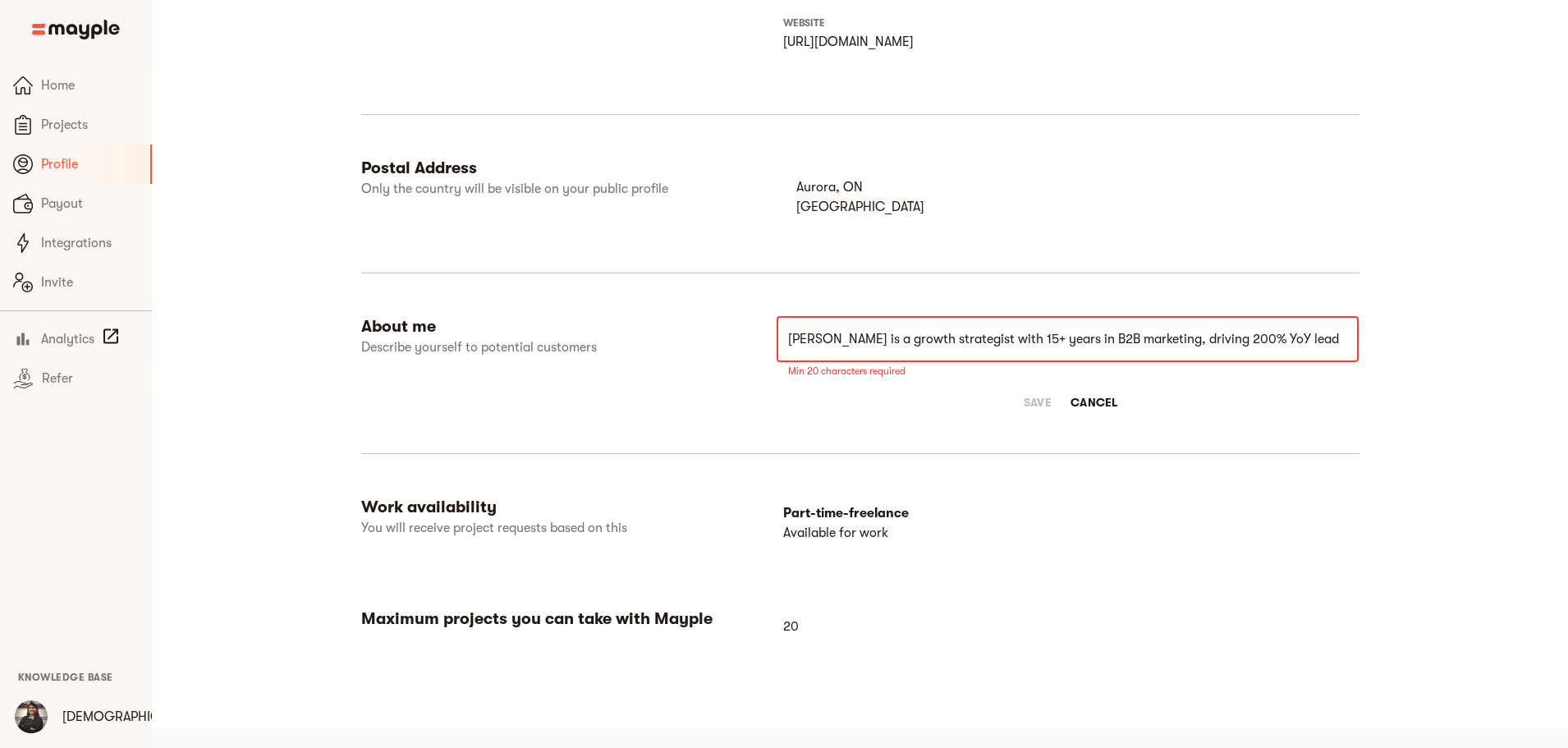
scroll to position [729, 0]
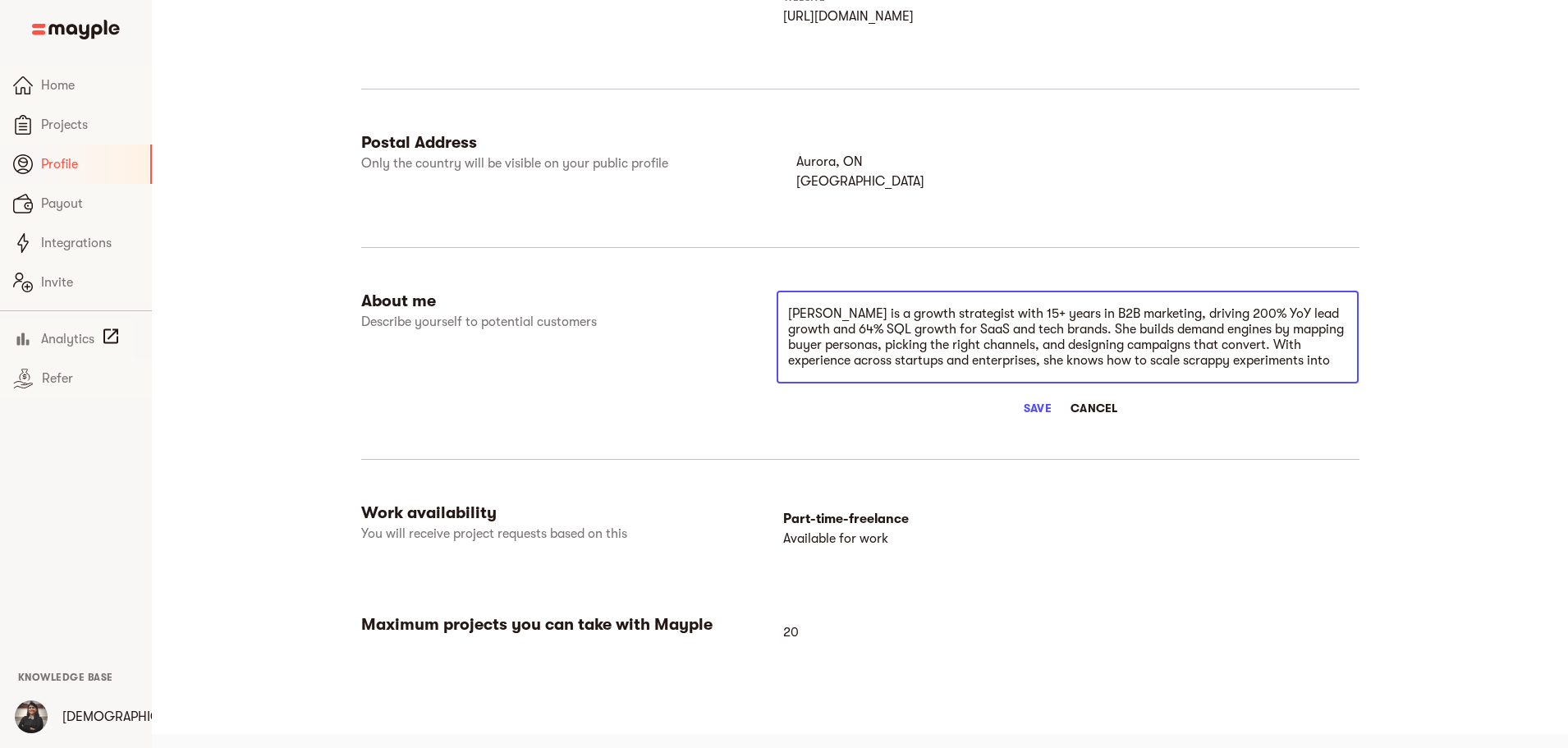
type textarea "Jahnavi is a growth strategist with 15+ years in B2B marketing, driving 200% Yo…"
click at [1057, 410] on span "Save" at bounding box center [1037, 408] width 39 height 20
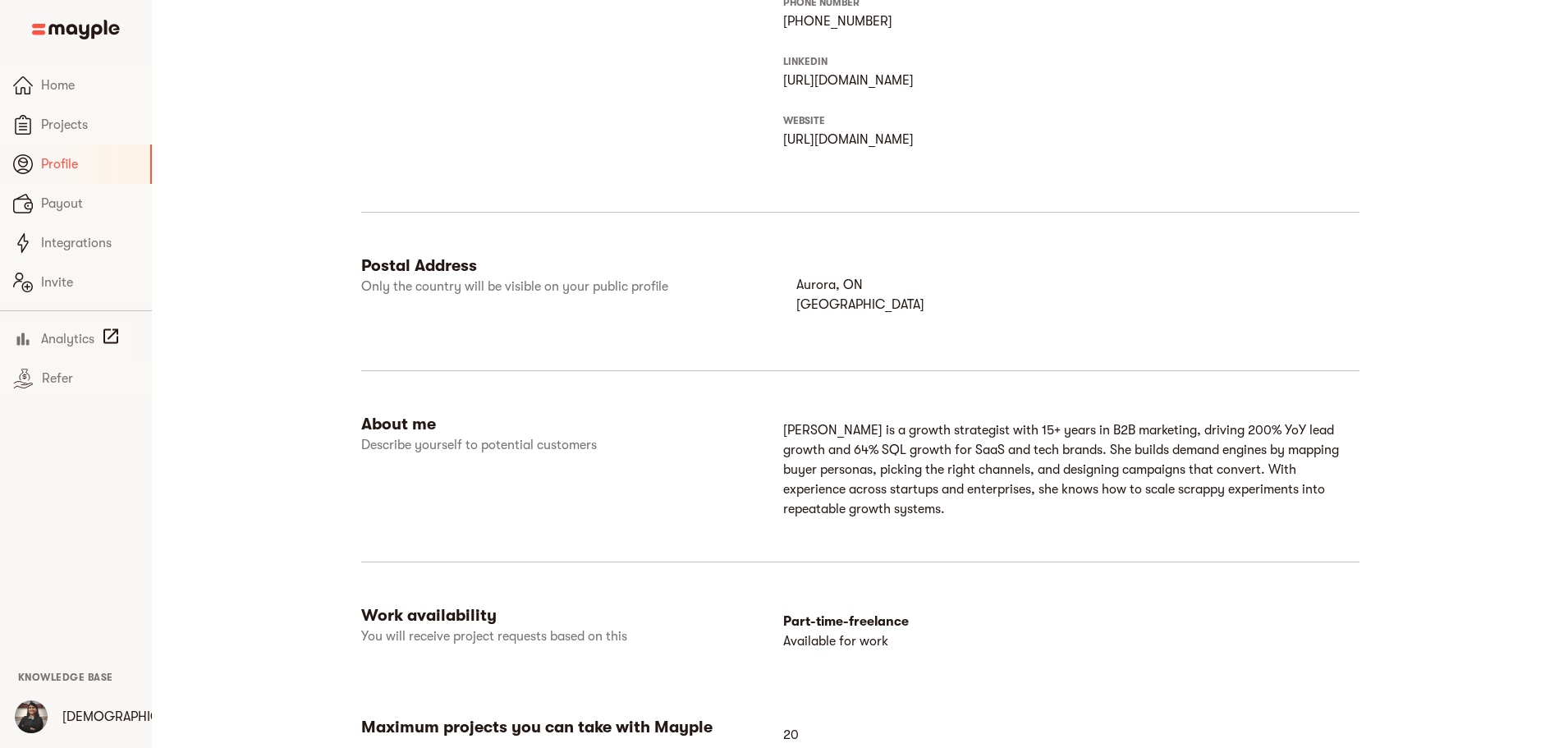
scroll to position [694, 0]
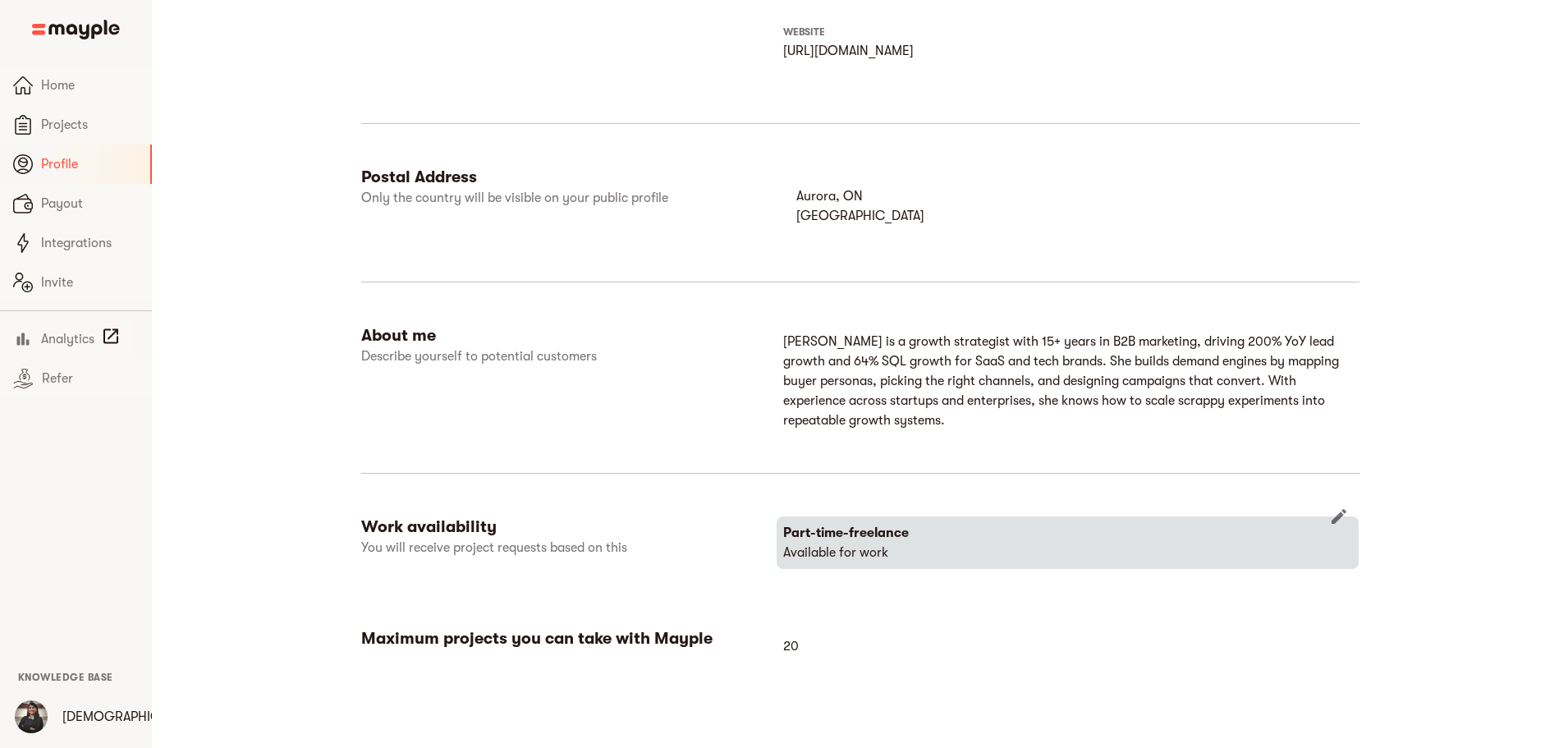
click at [985, 542] on p "Available for work" at bounding box center [1067, 552] width 569 height 20
click at [1260, 507] on icon "button" at bounding box center [1338, 517] width 20 height 20
select select "PARTTIME_FREELANCER"
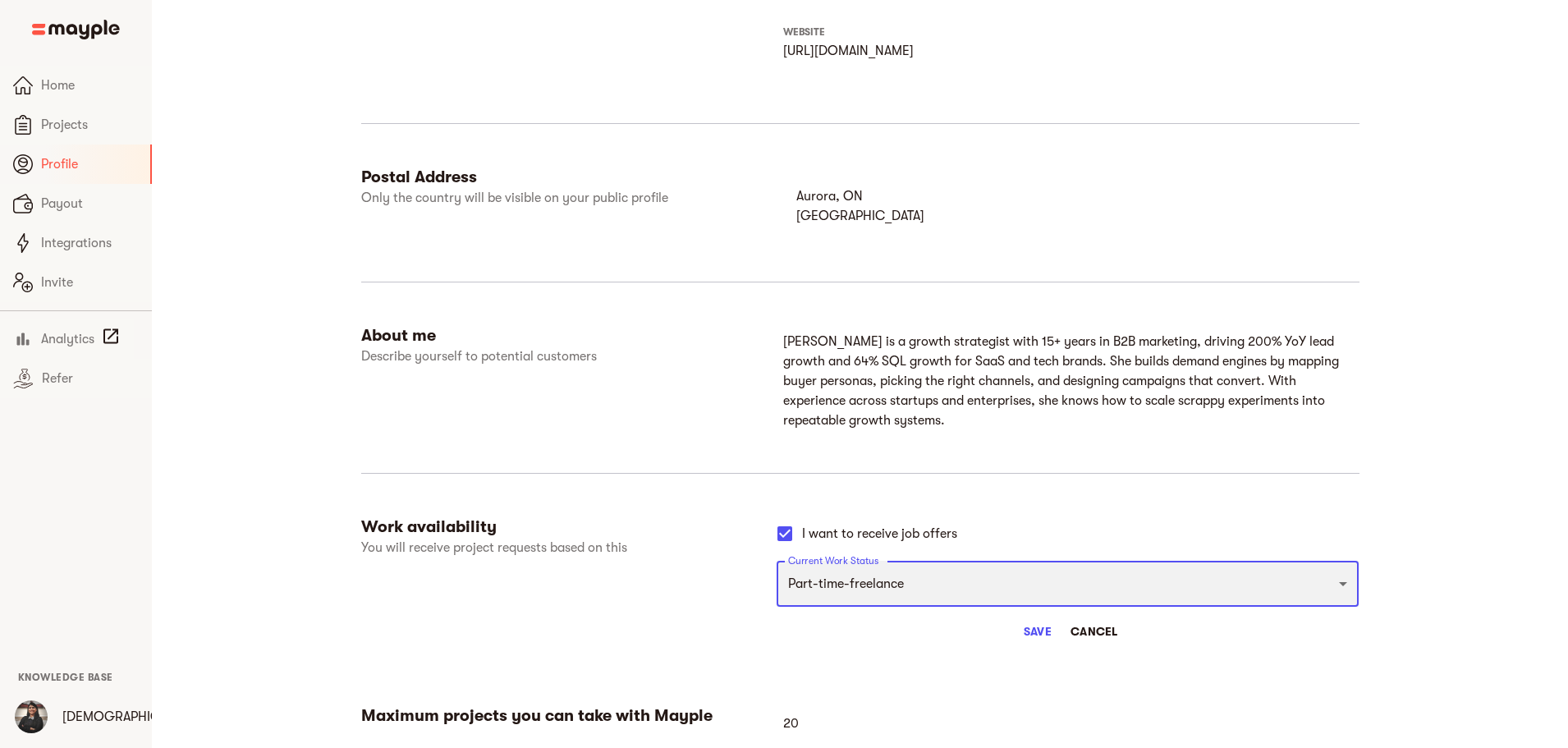
click at [930, 570] on select "Full-time freelancer Full-time job New-freelancing Part-time-freelance Searchin…" at bounding box center [1067, 583] width 582 height 46
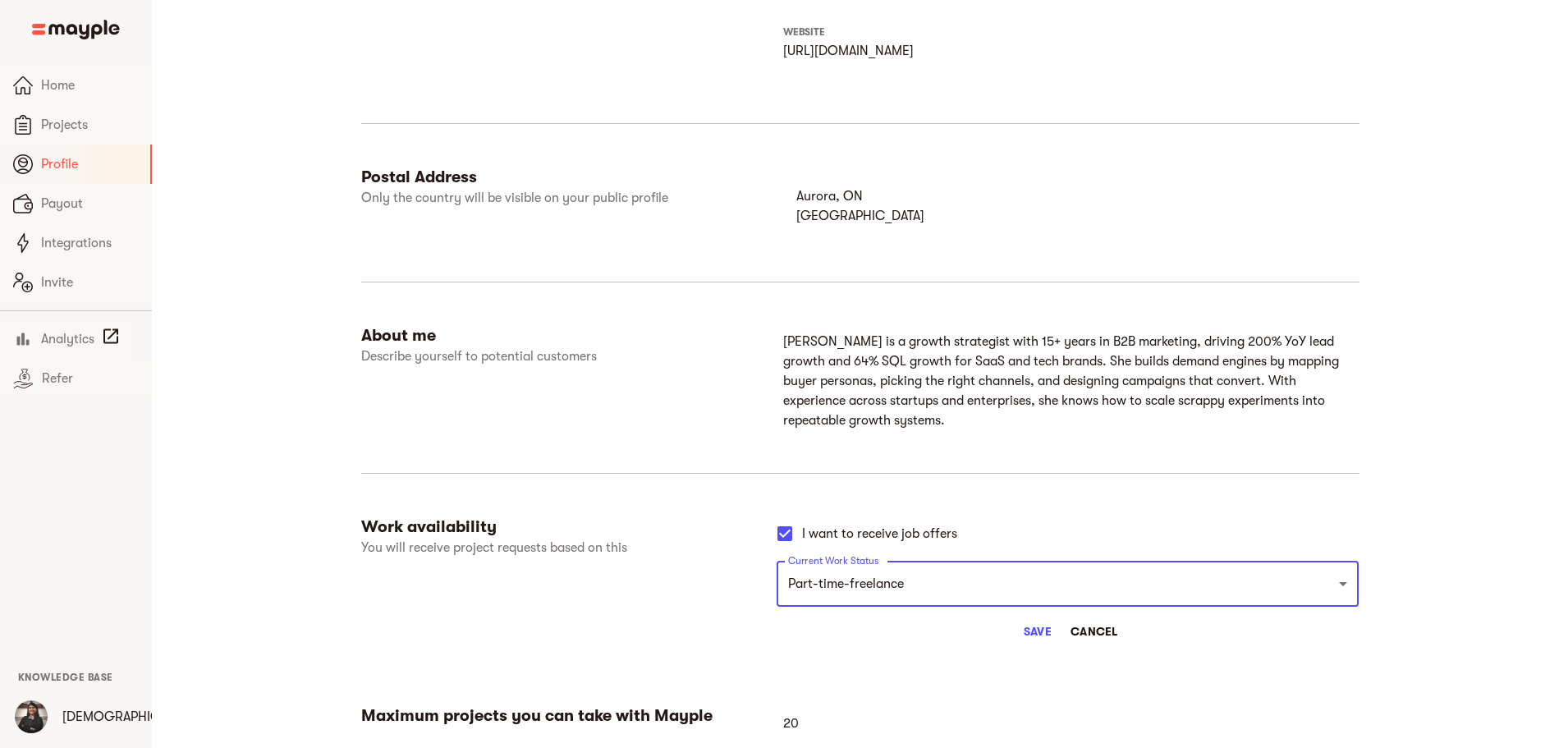
click at [1130, 483] on div "file_upload Update my photo Max 2 MB. Jahnavi Ray, MBA, fCMO, Growth Mentor & M…" at bounding box center [859, 146] width 998 height 1254
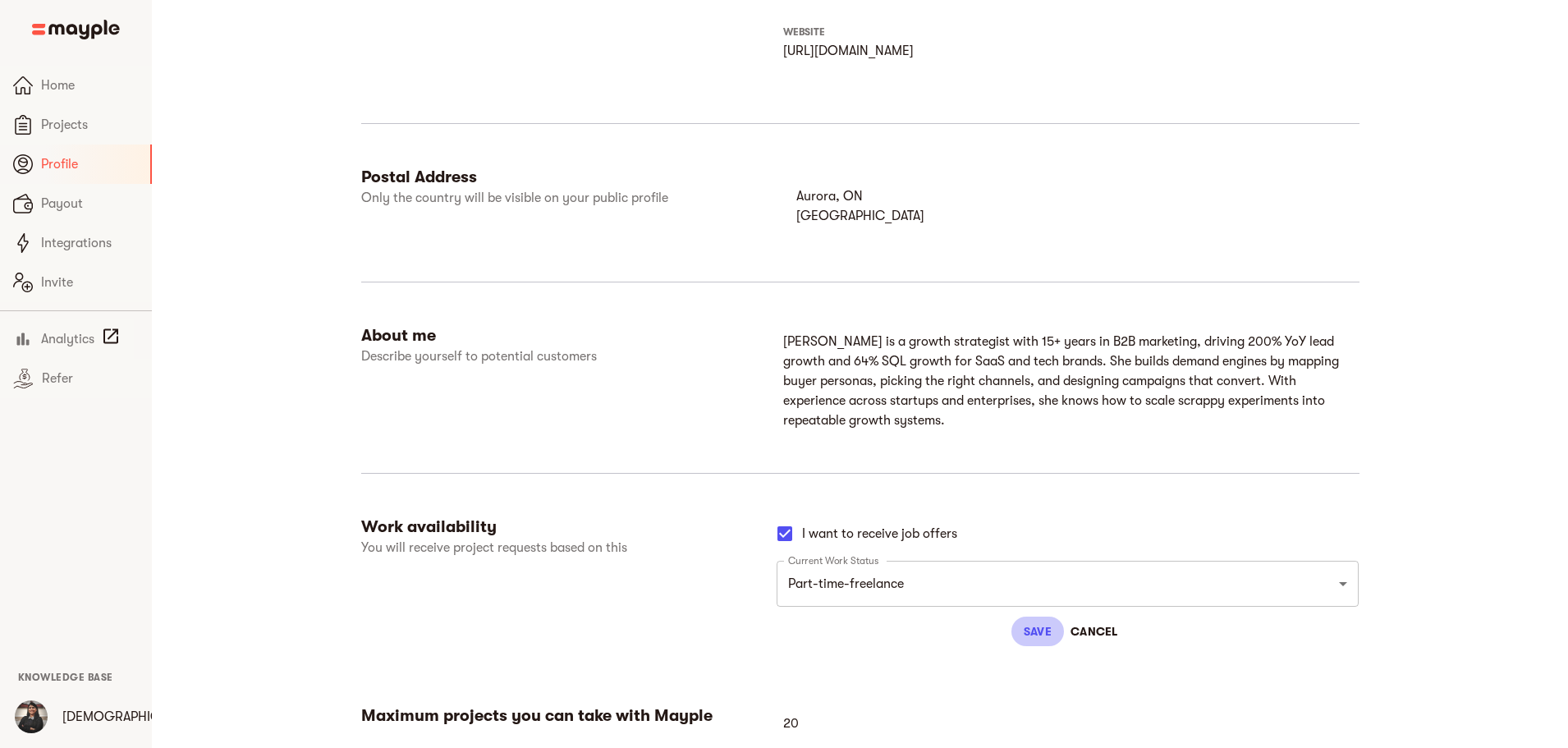
click at [1057, 570] on span "Save" at bounding box center [1037, 631] width 39 height 20
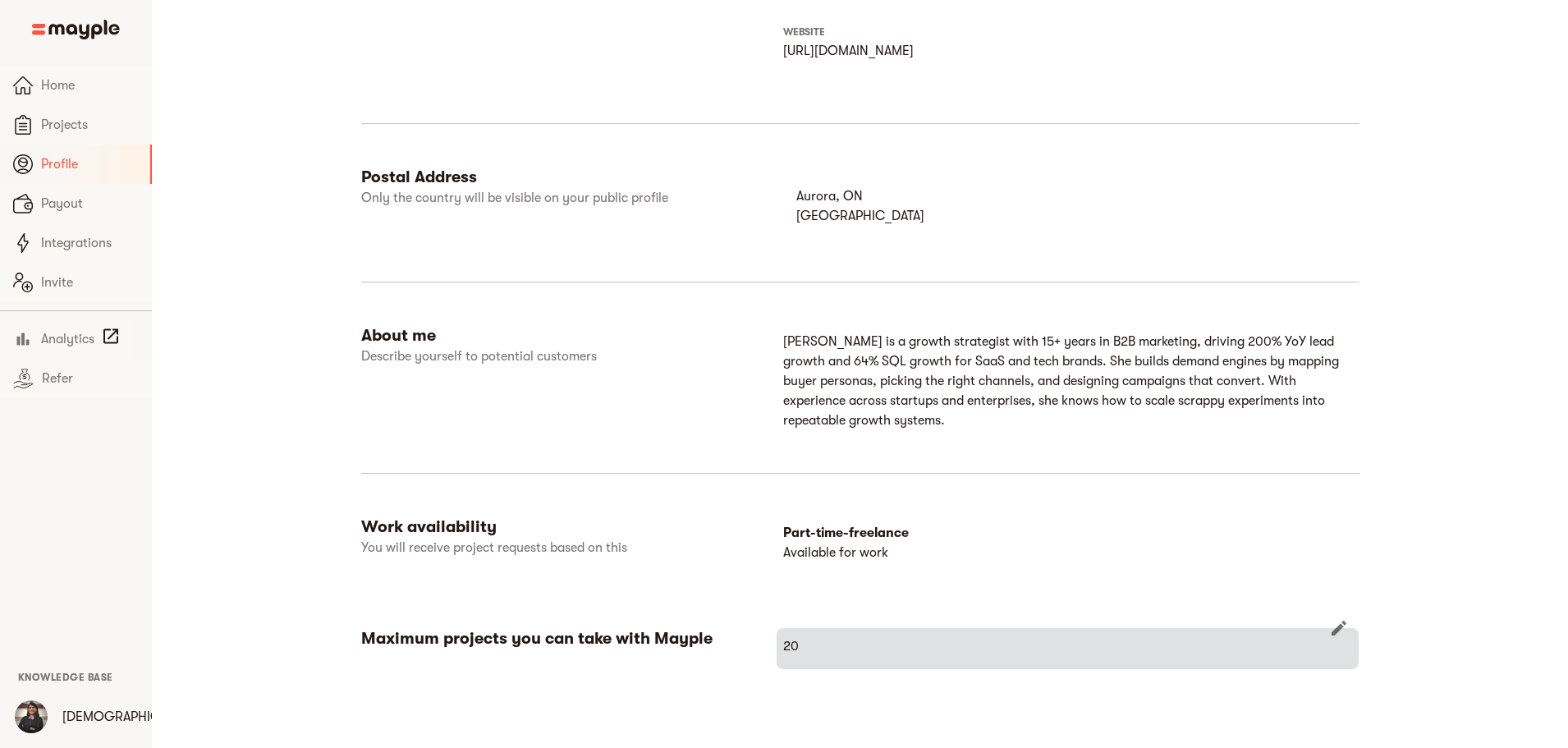
click at [796, 570] on h6 "20" at bounding box center [1067, 646] width 569 height 23
click at [792, 570] on h6 "20" at bounding box center [1067, 646] width 569 height 23
click at [1260, 570] on icon "button" at bounding box center [1338, 628] width 15 height 15
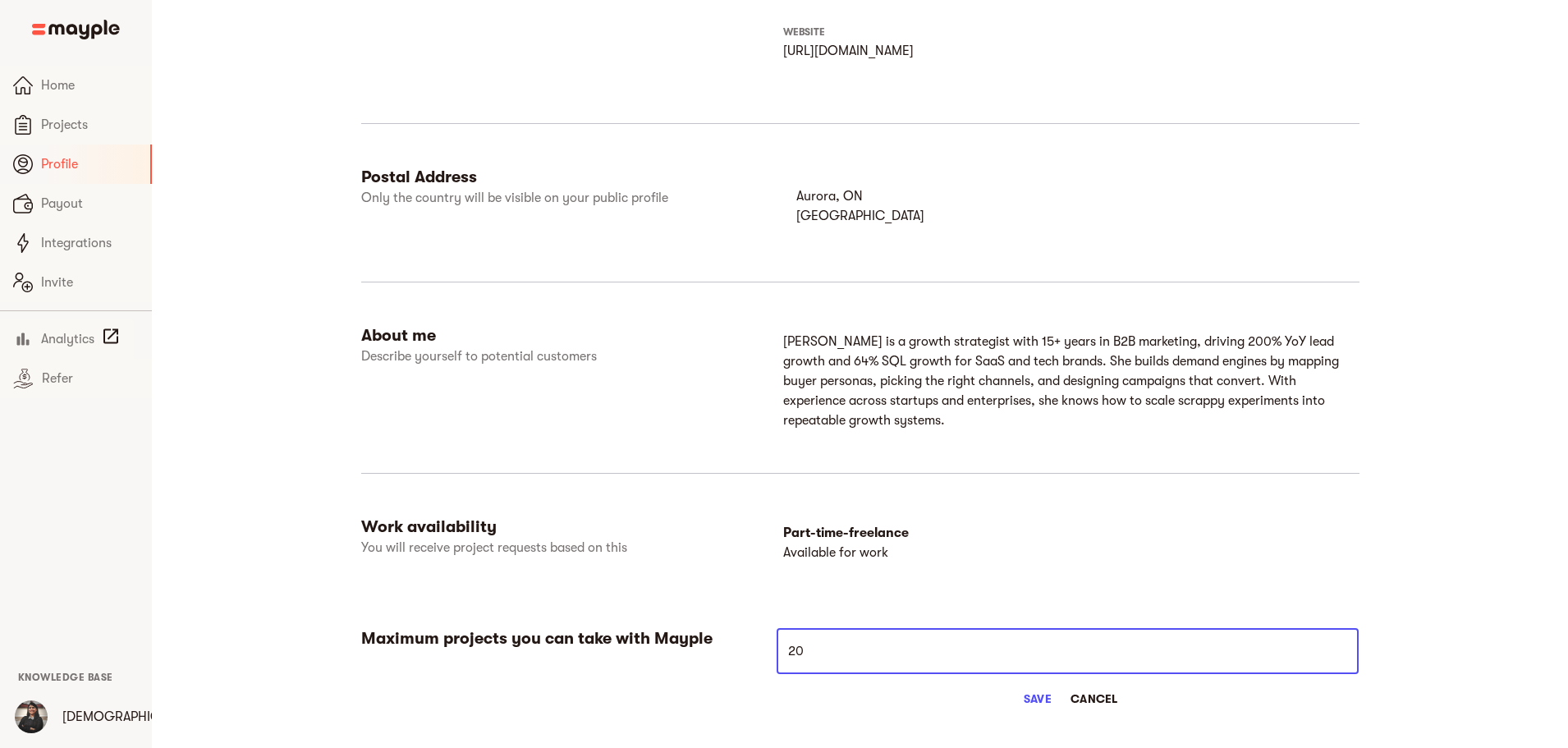
click at [856, 570] on input "20" at bounding box center [1067, 651] width 582 height 46
drag, startPoint x: 867, startPoint y: 635, endPoint x: 625, endPoint y: 632, distance: 242.0
click at [625, 570] on div "Maximum projects you can take with Mayple 20 ​ Save Cancel" at bounding box center [859, 684] width 998 height 112
type input "50"
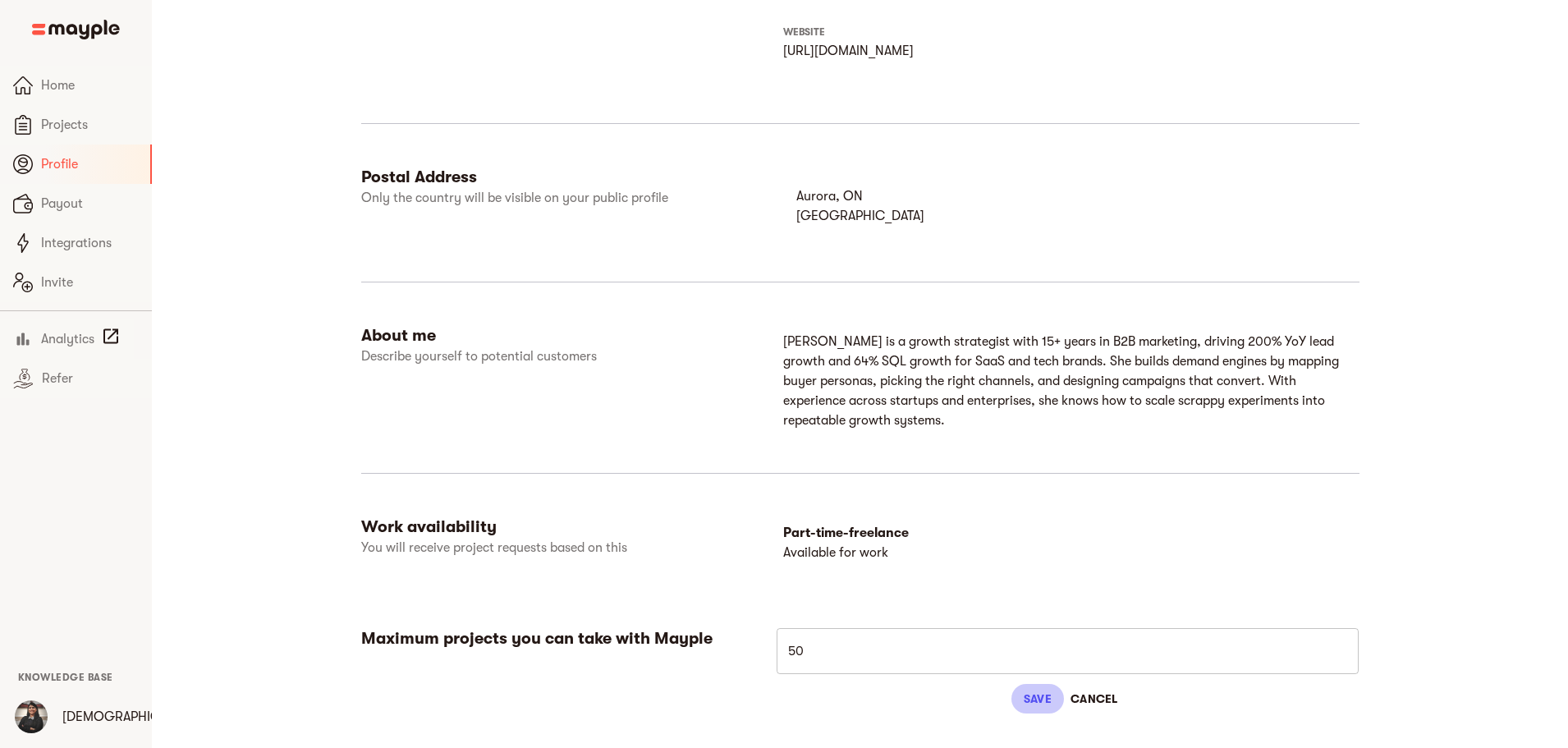
click at [1057, 570] on span "Save" at bounding box center [1037, 699] width 39 height 20
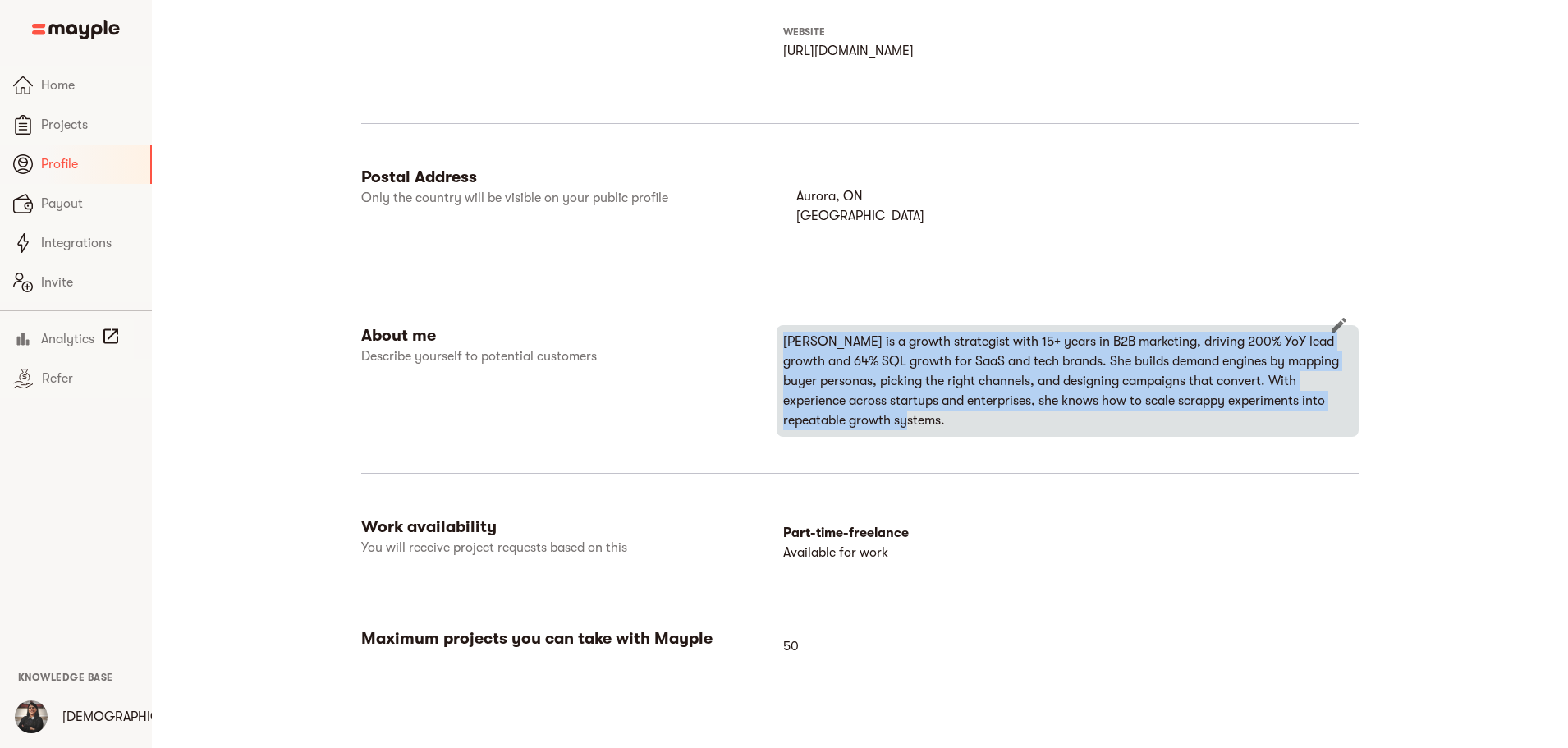
drag, startPoint x: 1063, startPoint y: 408, endPoint x: 762, endPoint y: 345, distance: 307.5
click at [776, 345] on div "Jahnavi is a growth strategist with 15+ years in B2B marketing, driving 200% Yo…" at bounding box center [1067, 381] width 582 height 112
copy p "Jahnavi is a growth strategist with 15+ years in B2B marketing, driving 200% Yo…"
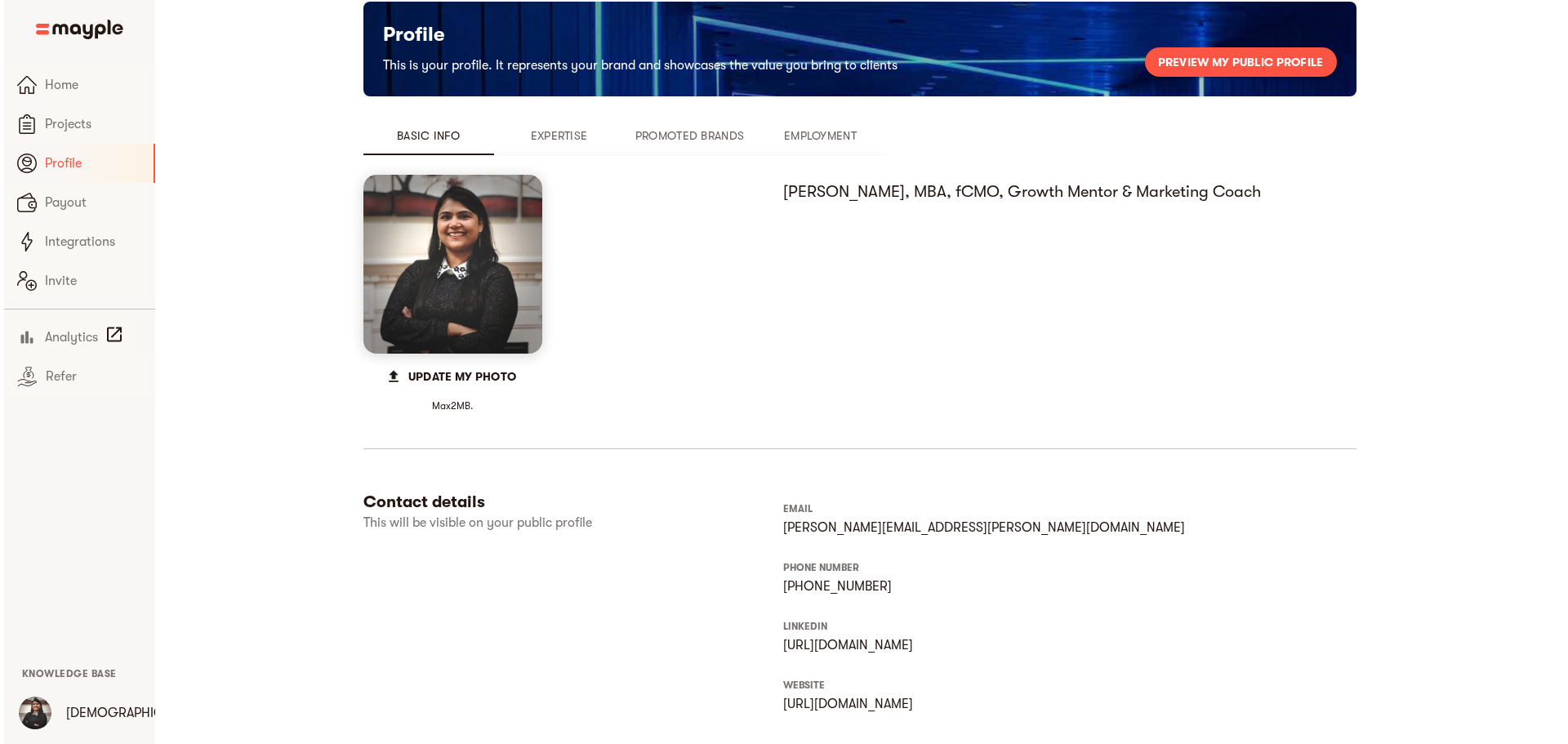
scroll to position [0, 0]
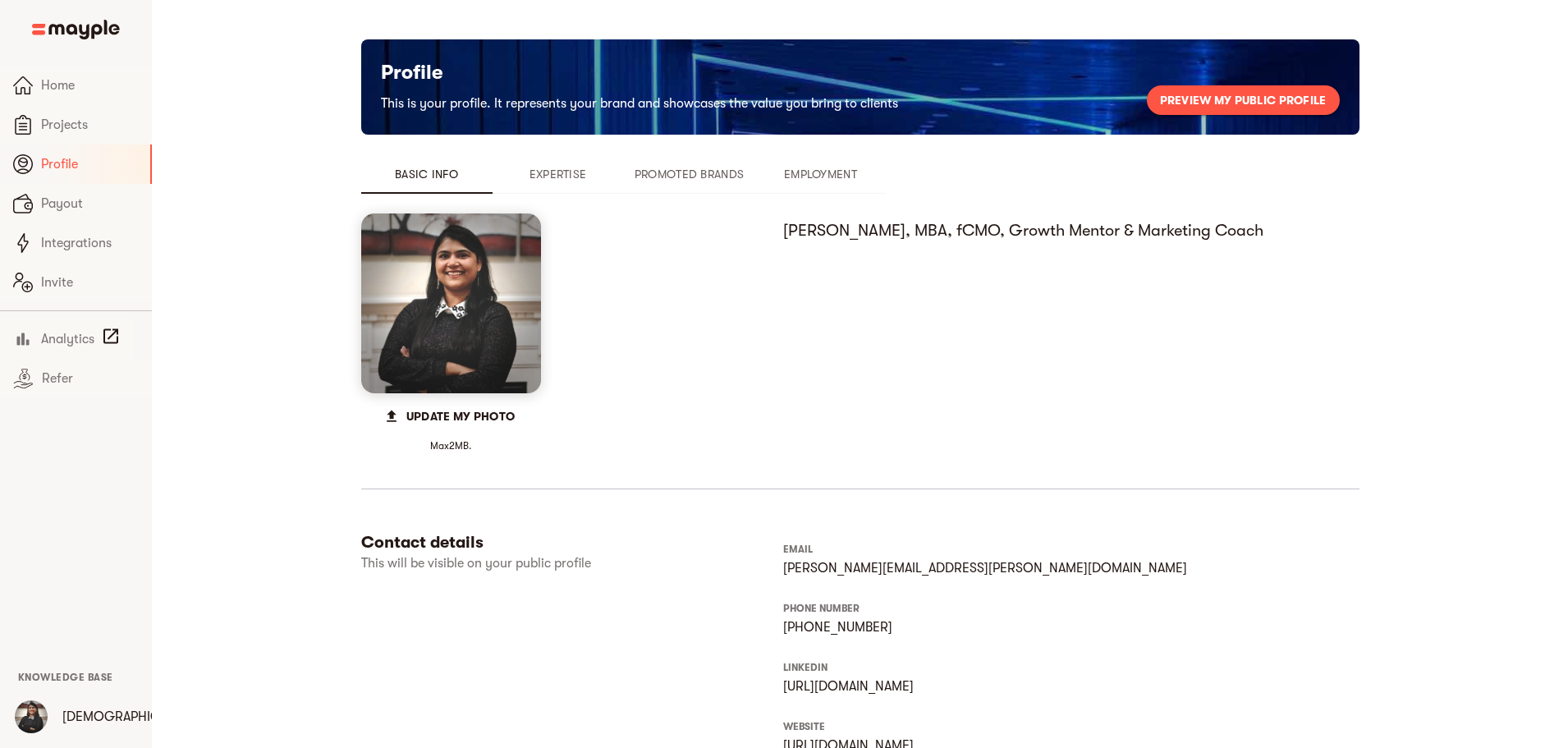
click at [1260, 96] on span "Preview my public profile" at bounding box center [1243, 100] width 167 height 20
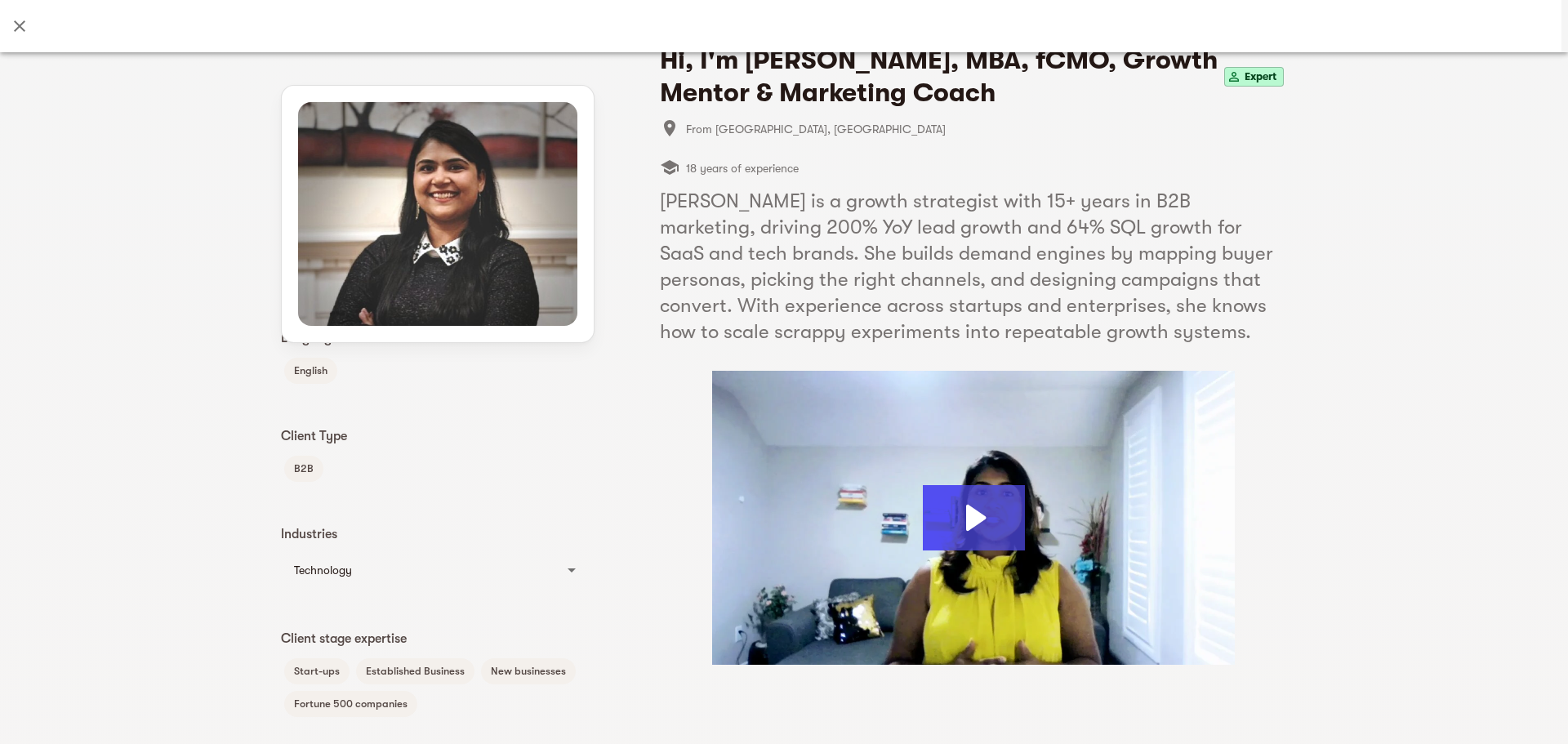
scroll to position [108, 0]
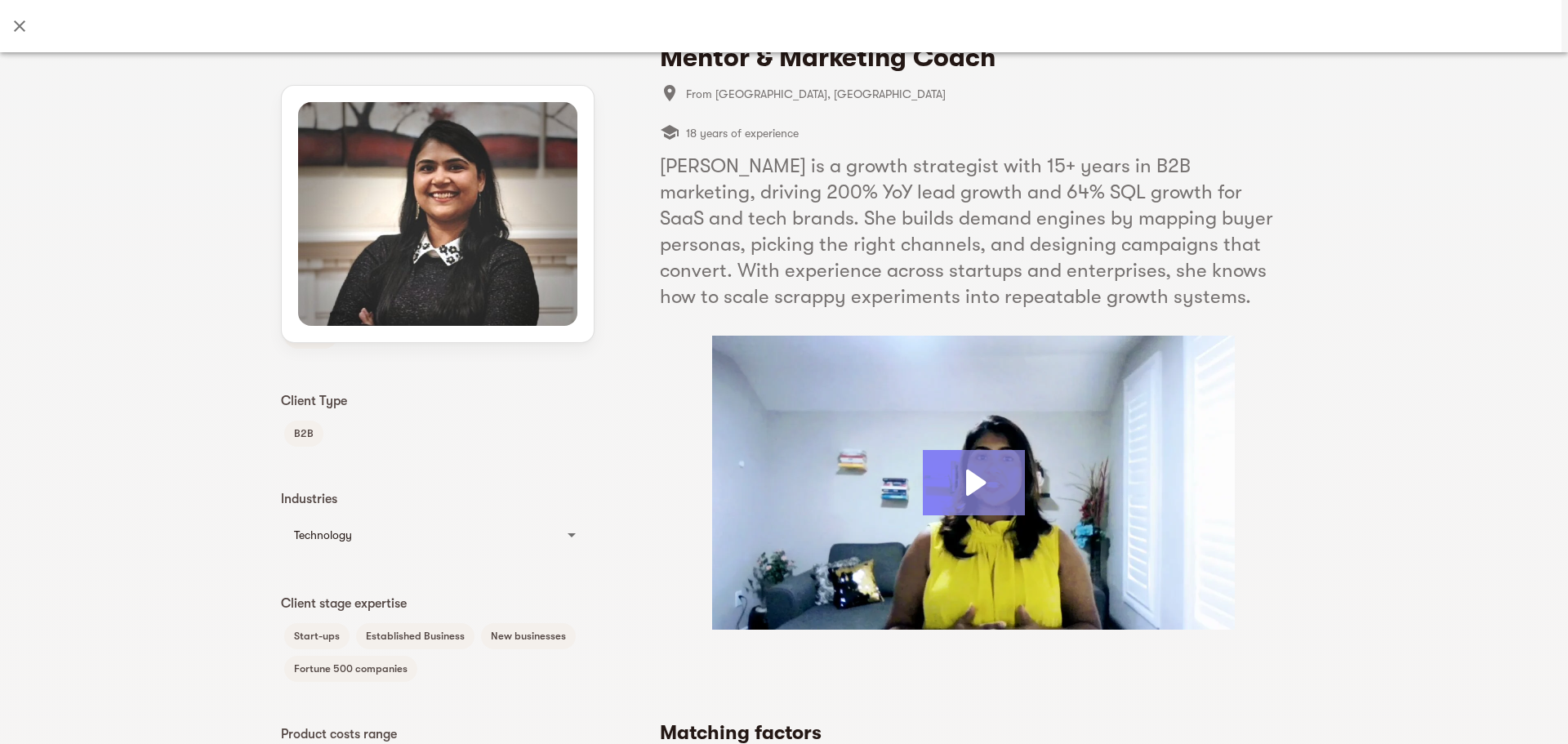
click at [980, 476] on icon "Play Video: Jahvavi Ray" at bounding box center [973, 482] width 102 height 65
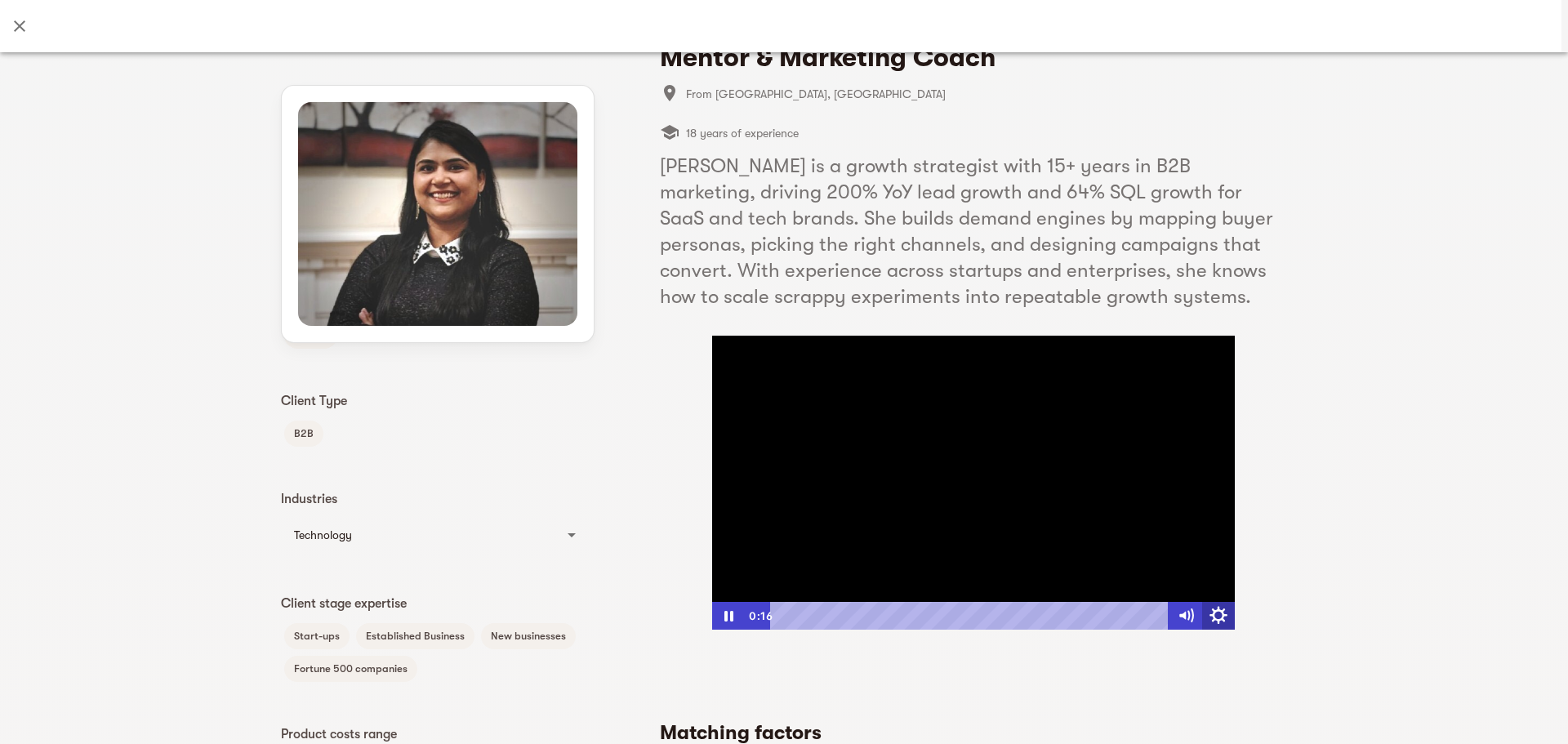
click at [1217, 567] on icon "Show settings menu" at bounding box center [1219, 616] width 39 height 34
click at [727, 567] on icon "Pause" at bounding box center [728, 615] width 33 height 28
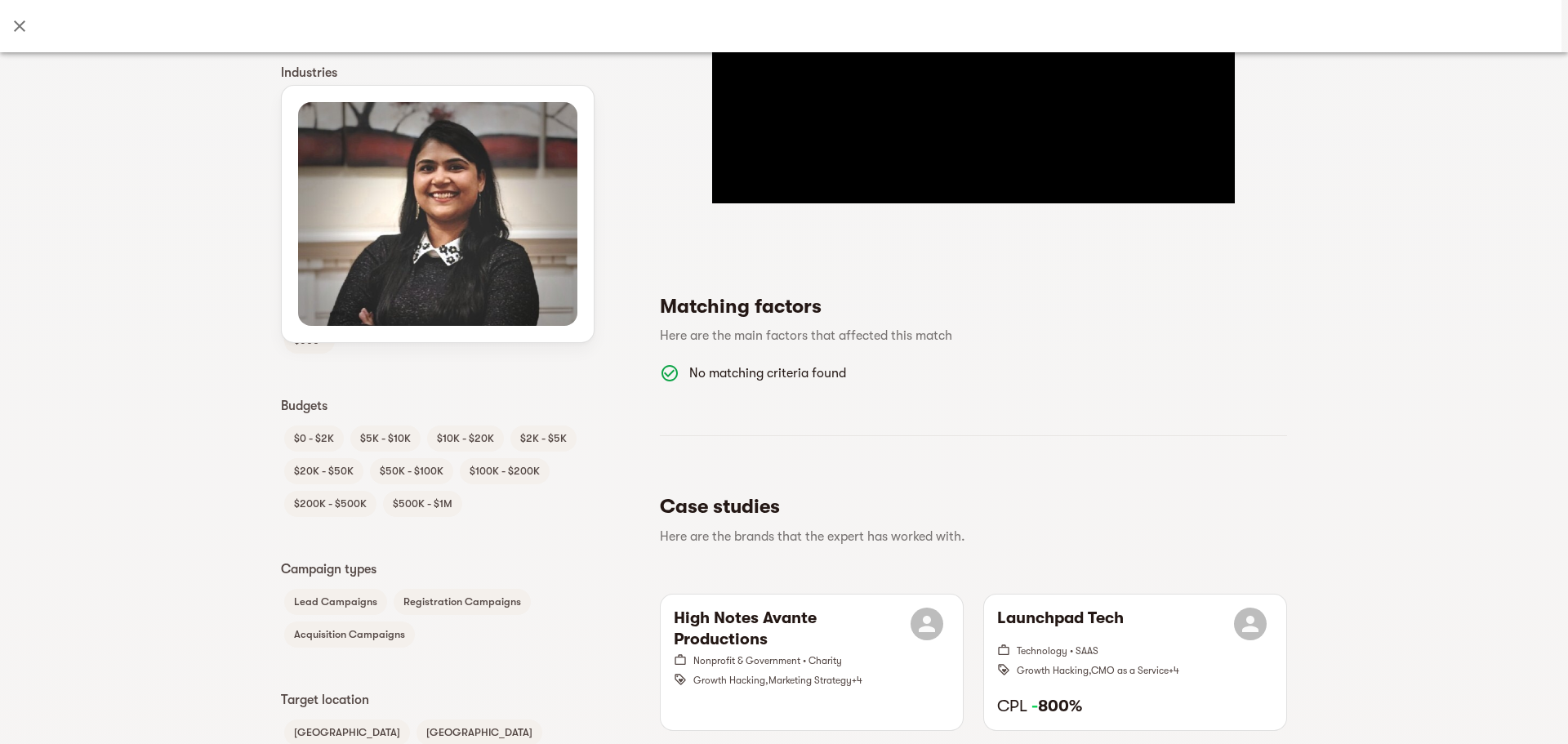
scroll to position [545, 0]
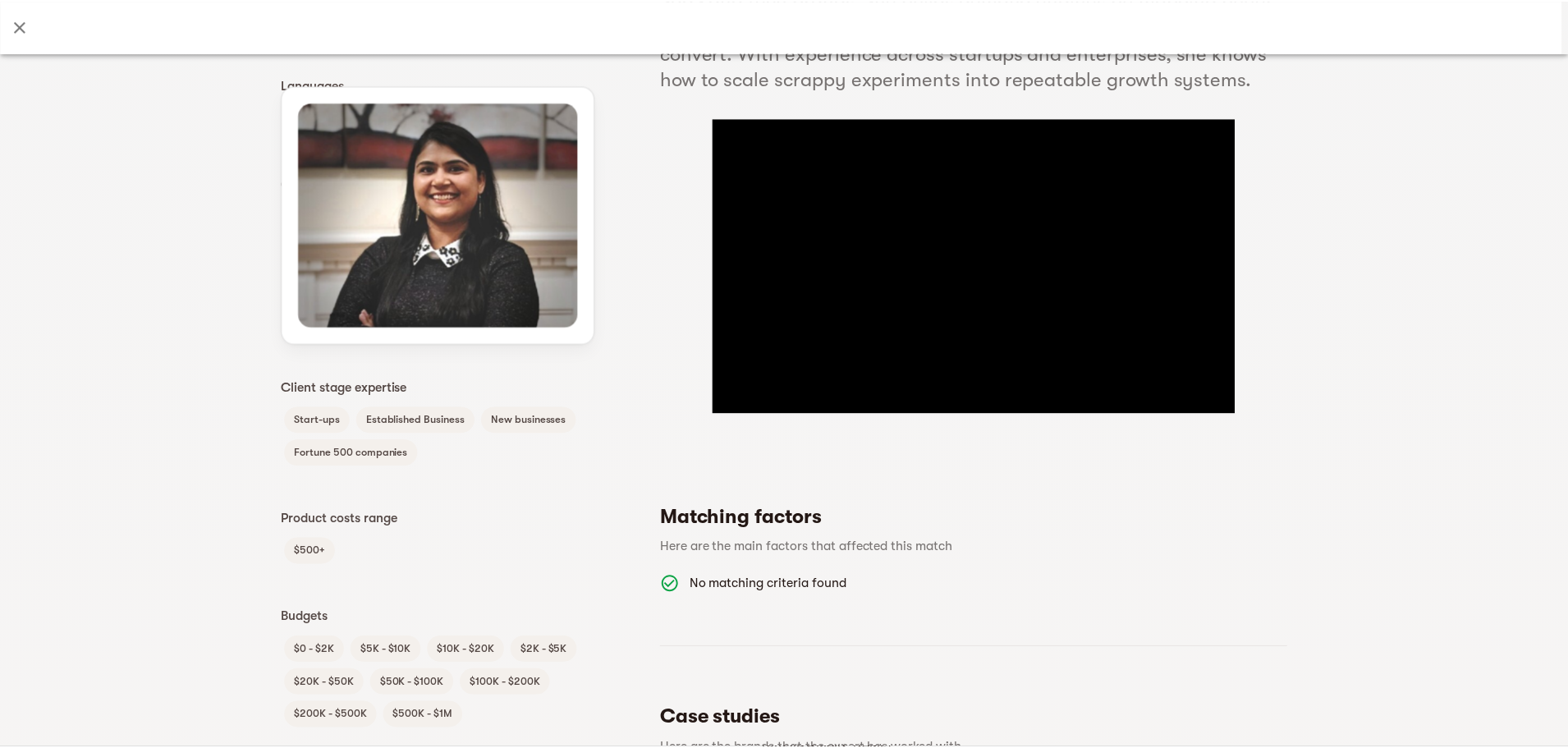
scroll to position [0, 0]
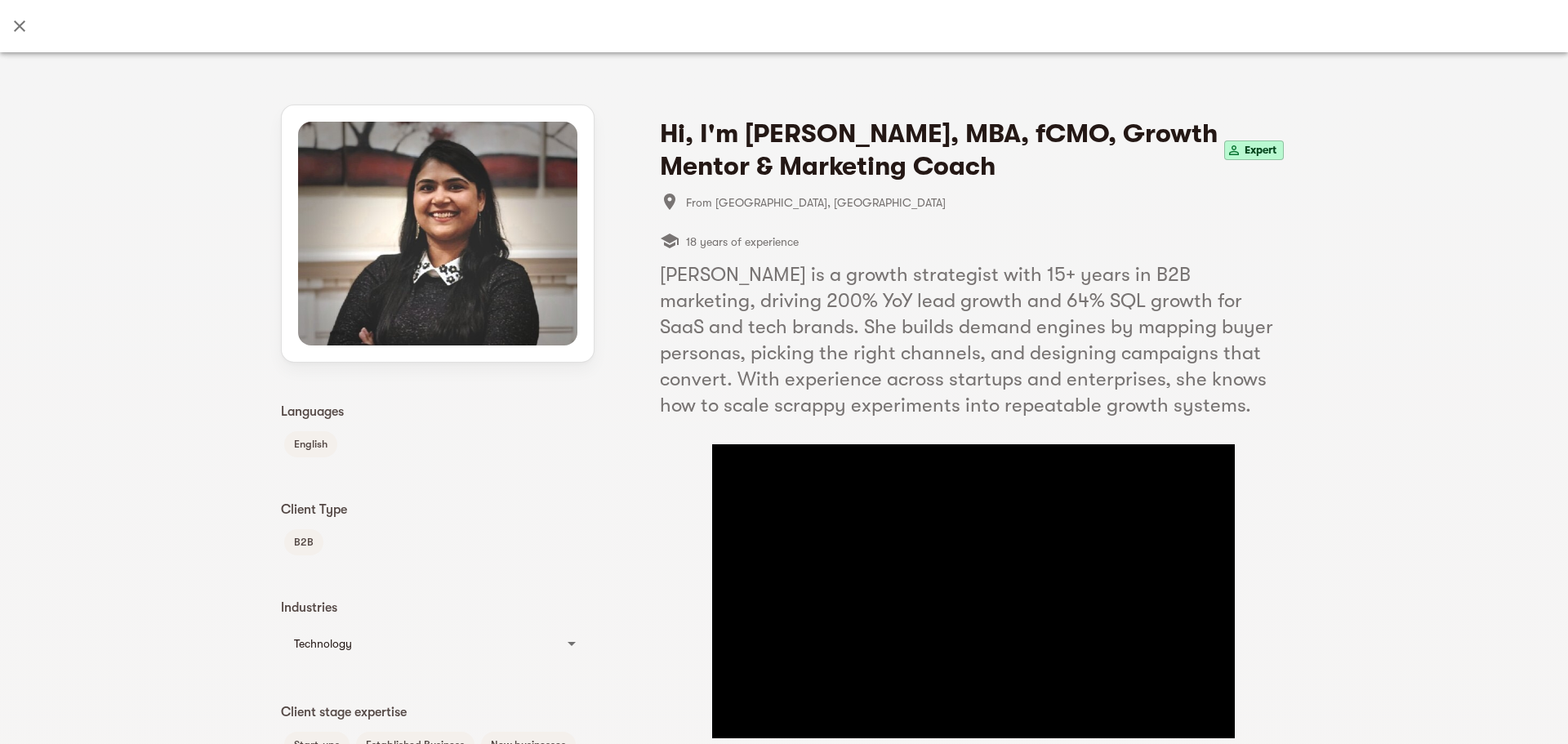
click at [26, 27] on icon "Close" at bounding box center [20, 26] width 20 height 20
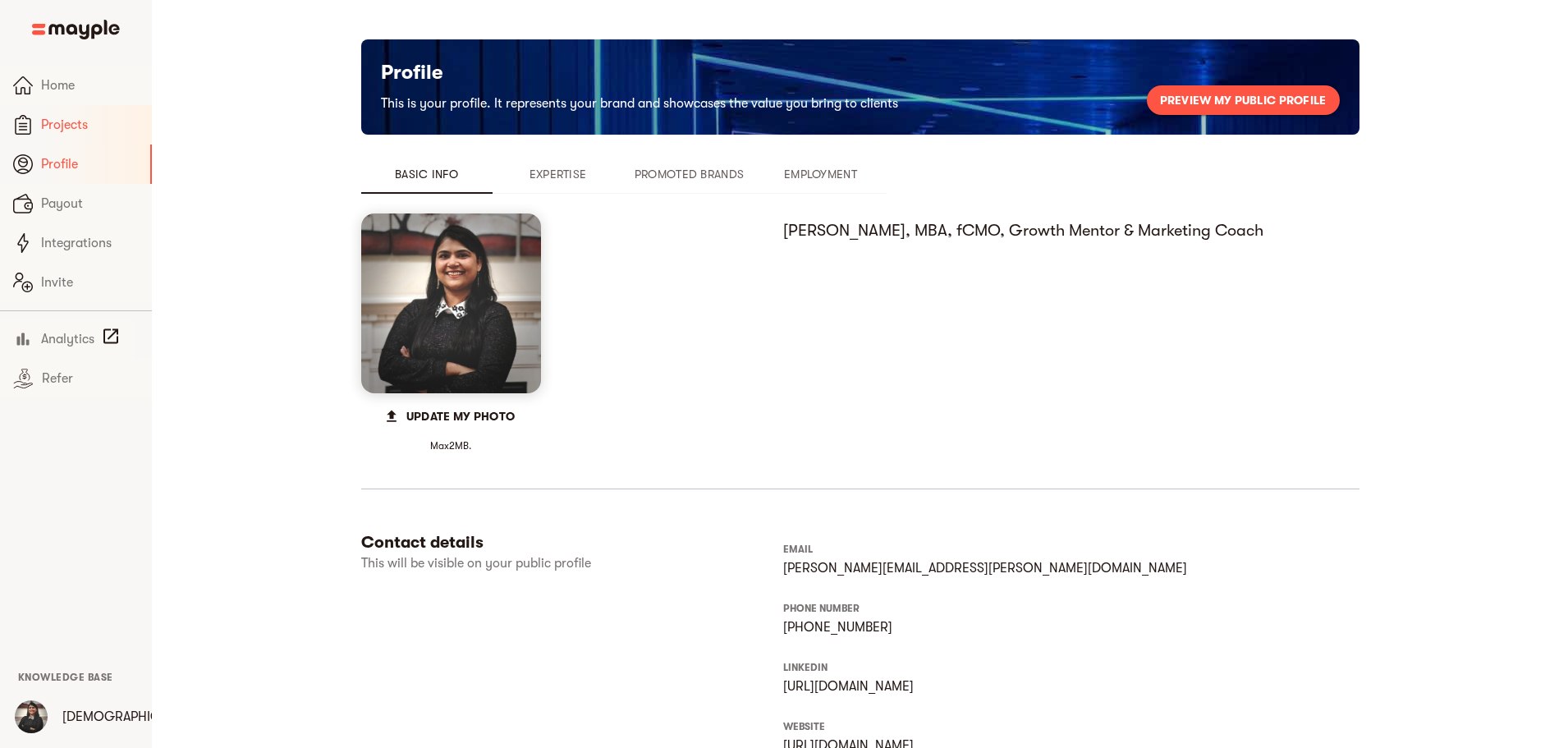
click at [72, 128] on span "Projects" at bounding box center [89, 125] width 97 height 20
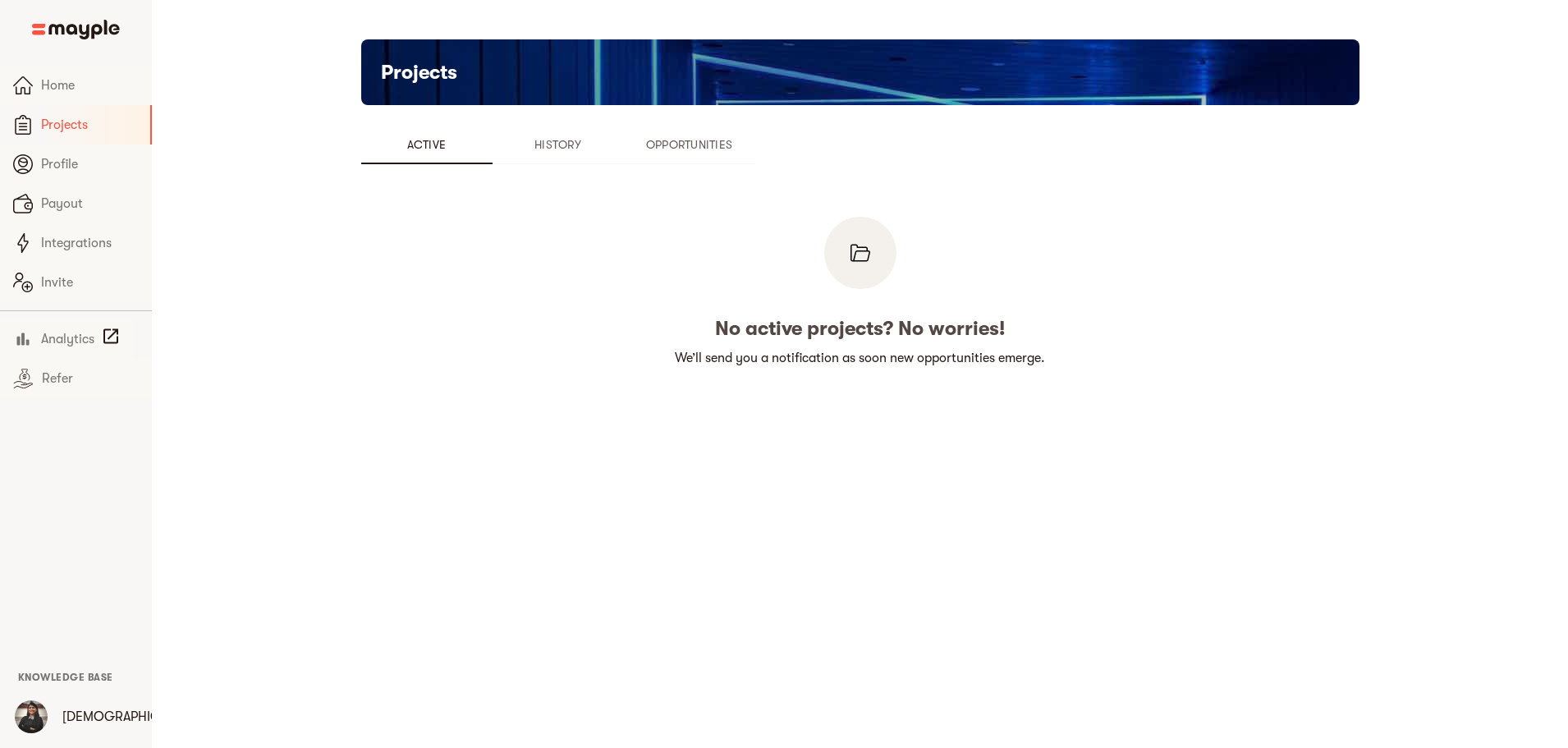
click at [502, 143] on span "History" at bounding box center [558, 145] width 112 height 20
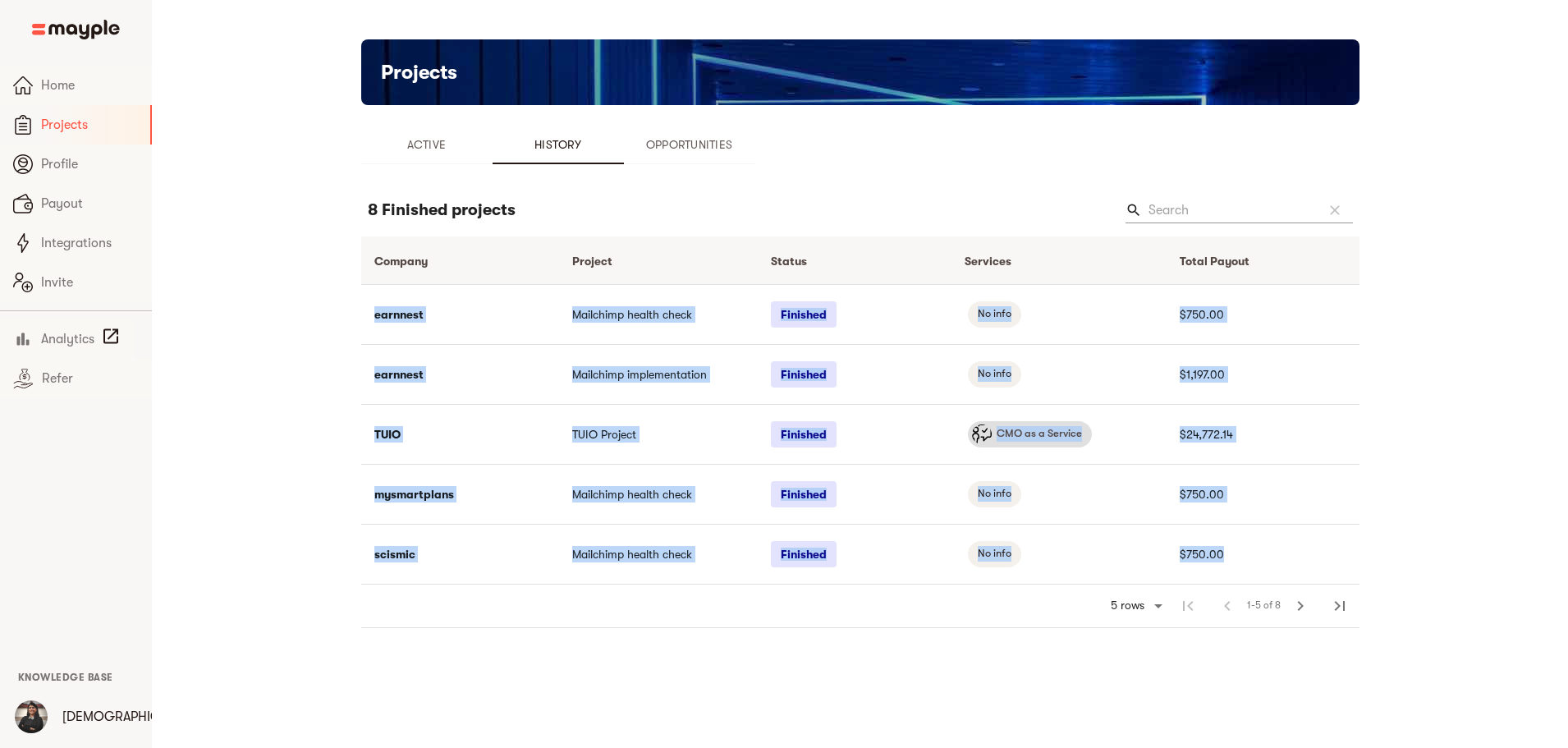
drag, startPoint x: 339, startPoint y: 593, endPoint x: 245, endPoint y: 298, distance: 309.6
click at [335, 298] on div "Projects Active History Opportunities 8 Finished projects search clear Company …" at bounding box center [860, 347] width 1051 height 615
